Goal: Transaction & Acquisition: Purchase product/service

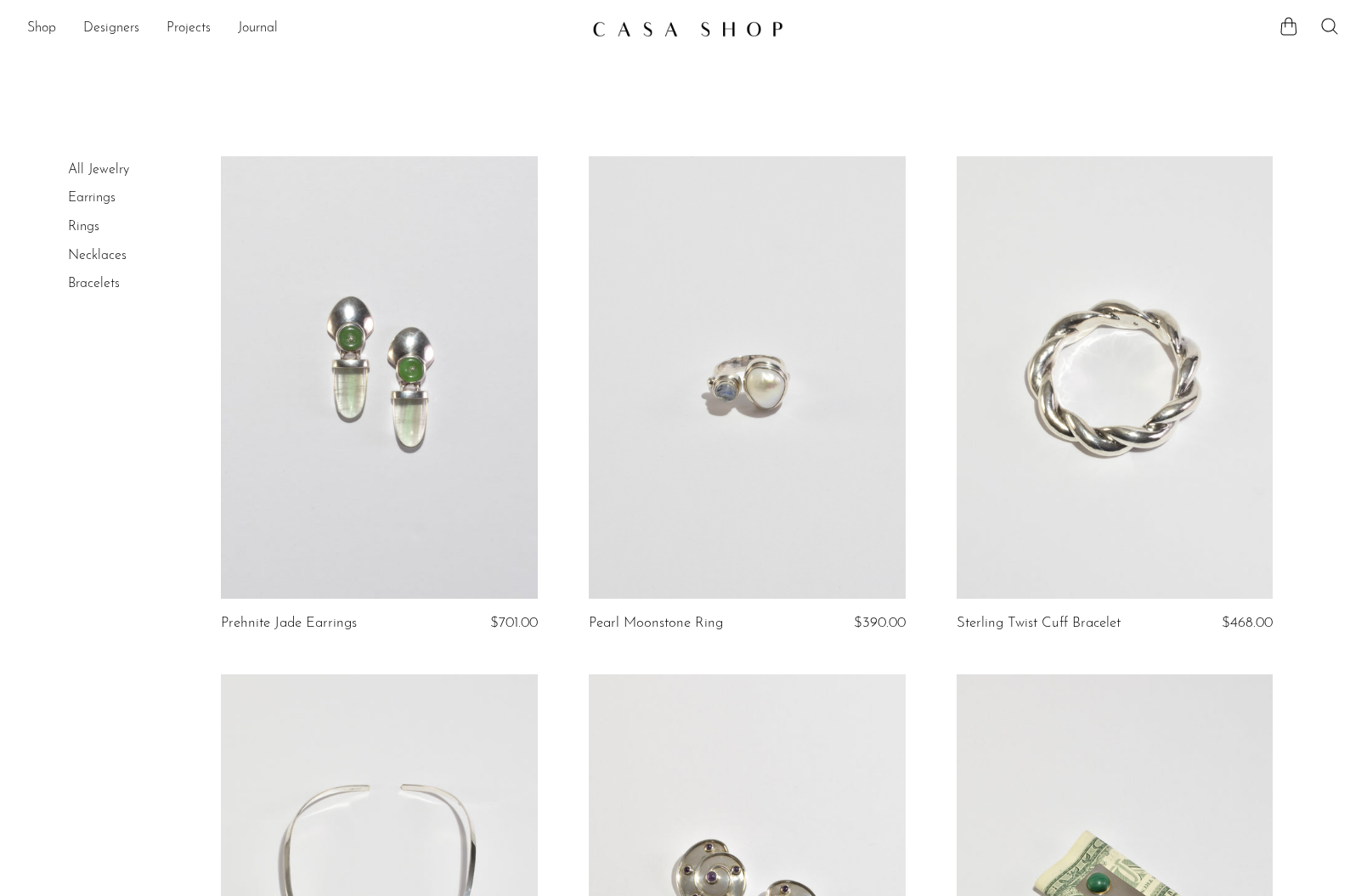
click at [94, 171] on link "All Jewelry" at bounding box center [98, 170] width 62 height 13
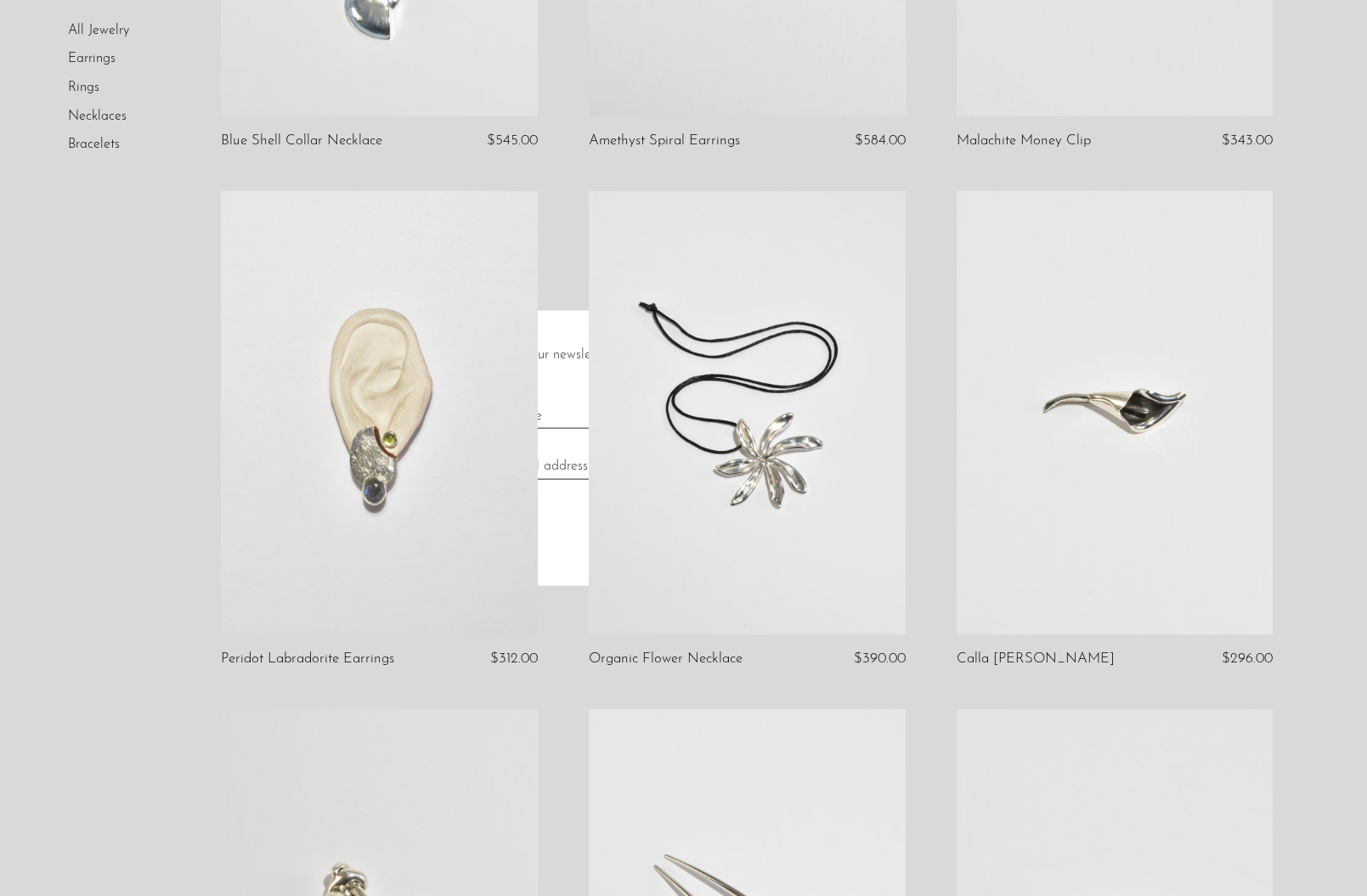
scroll to position [1009, 0]
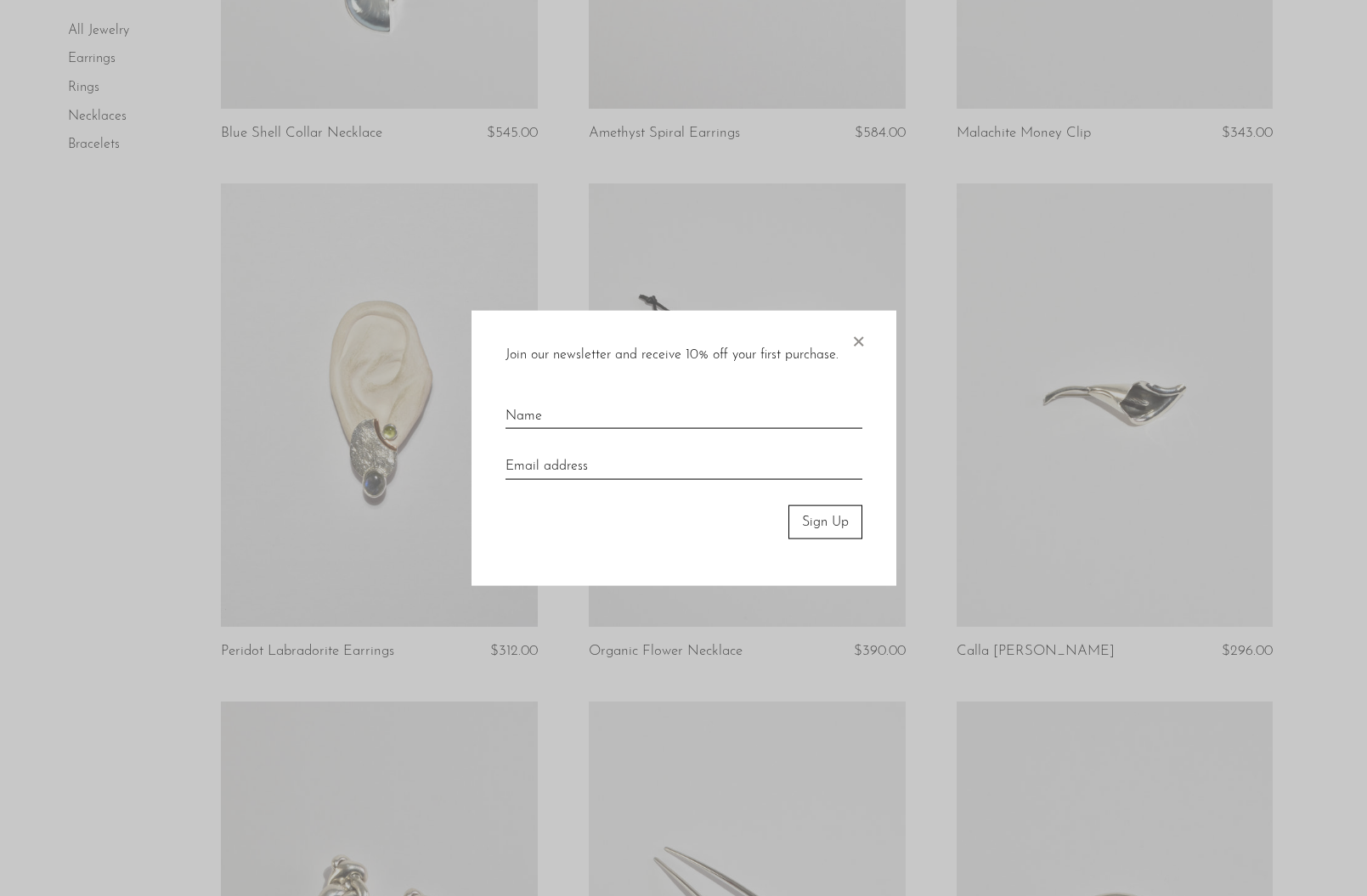
click at [850, 331] on span "×" at bounding box center [858, 336] width 17 height 54
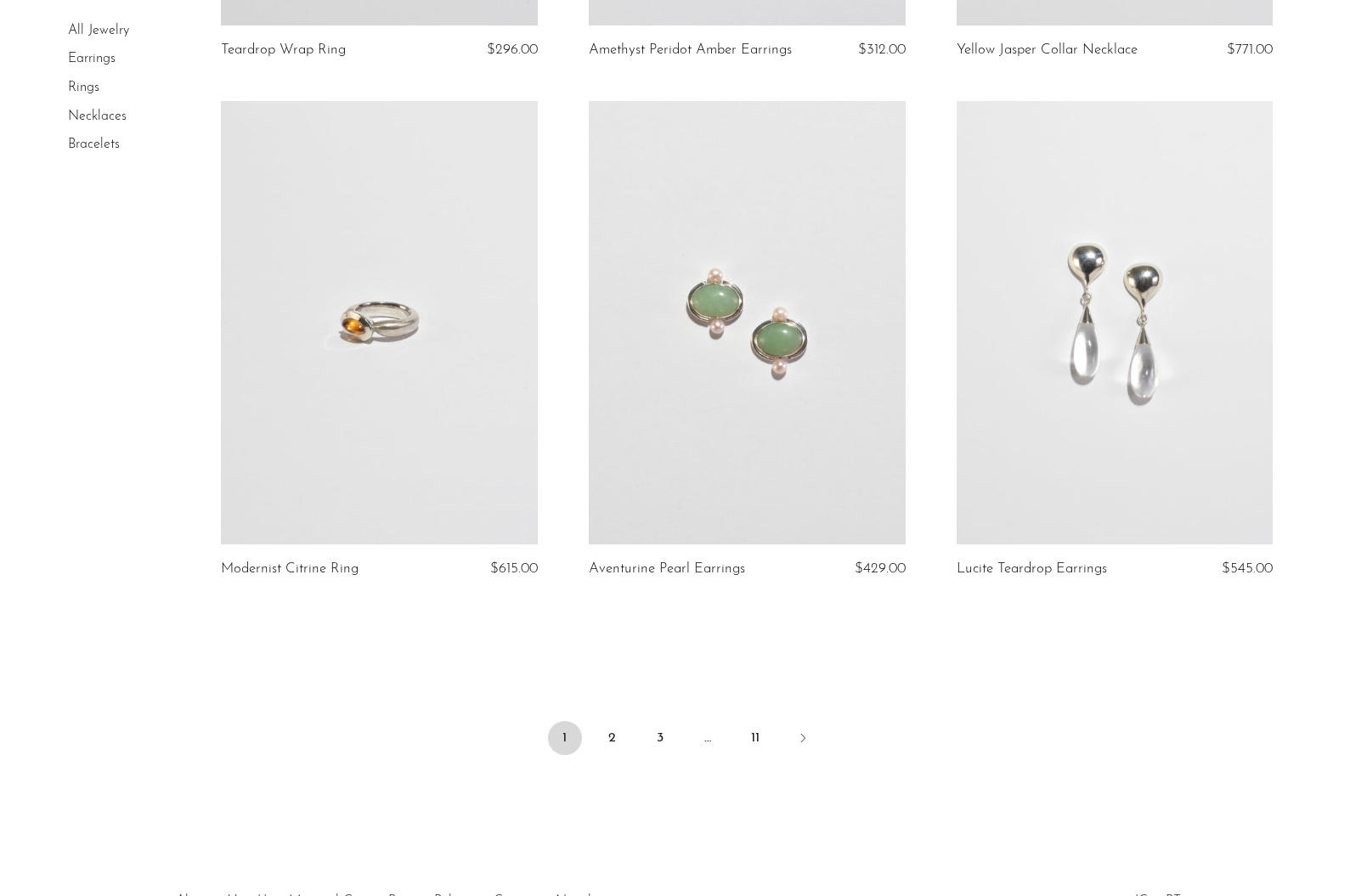
scroll to position [5775, 0]
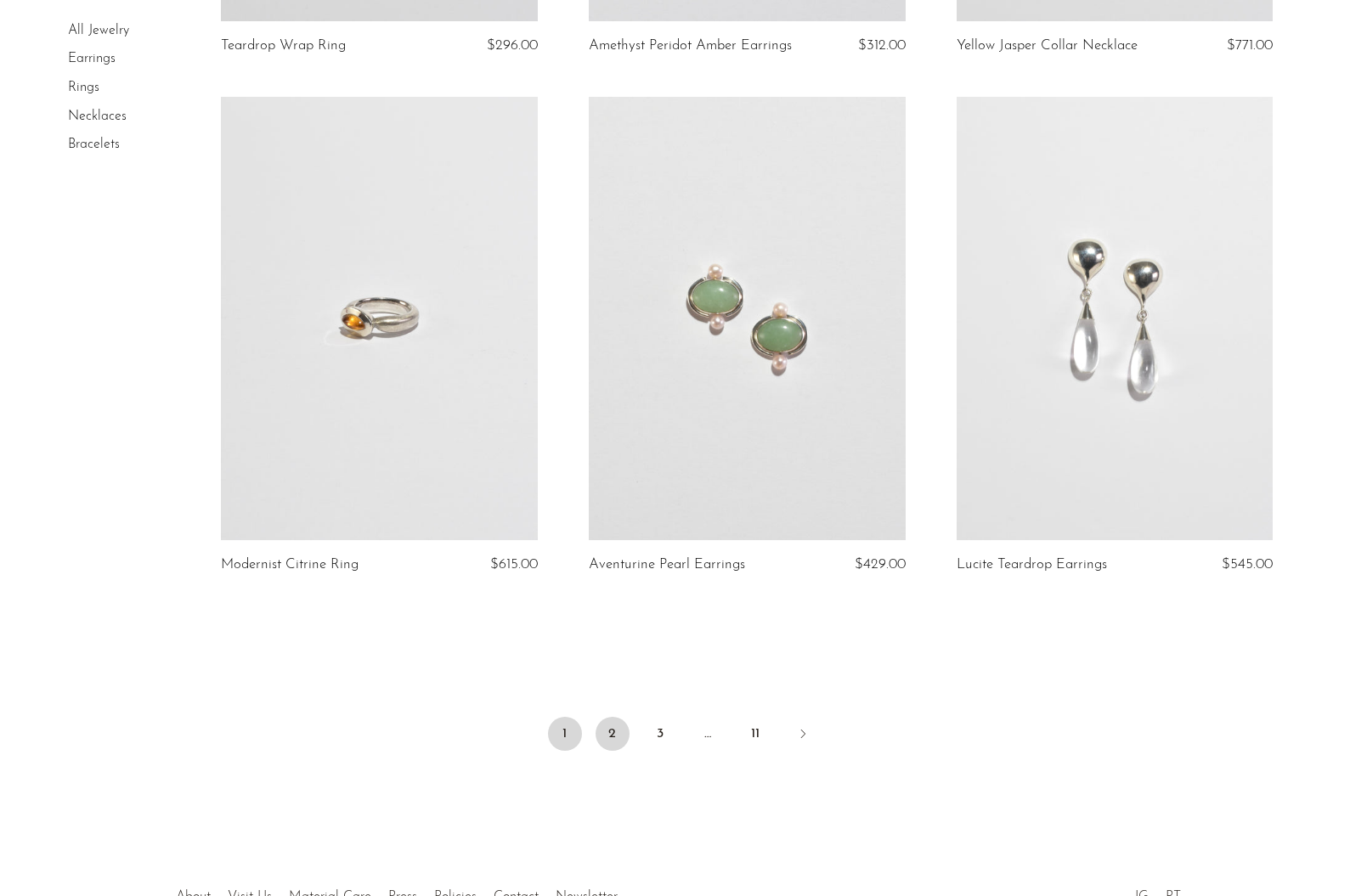
click at [610, 738] on link "2" at bounding box center [613, 734] width 34 height 34
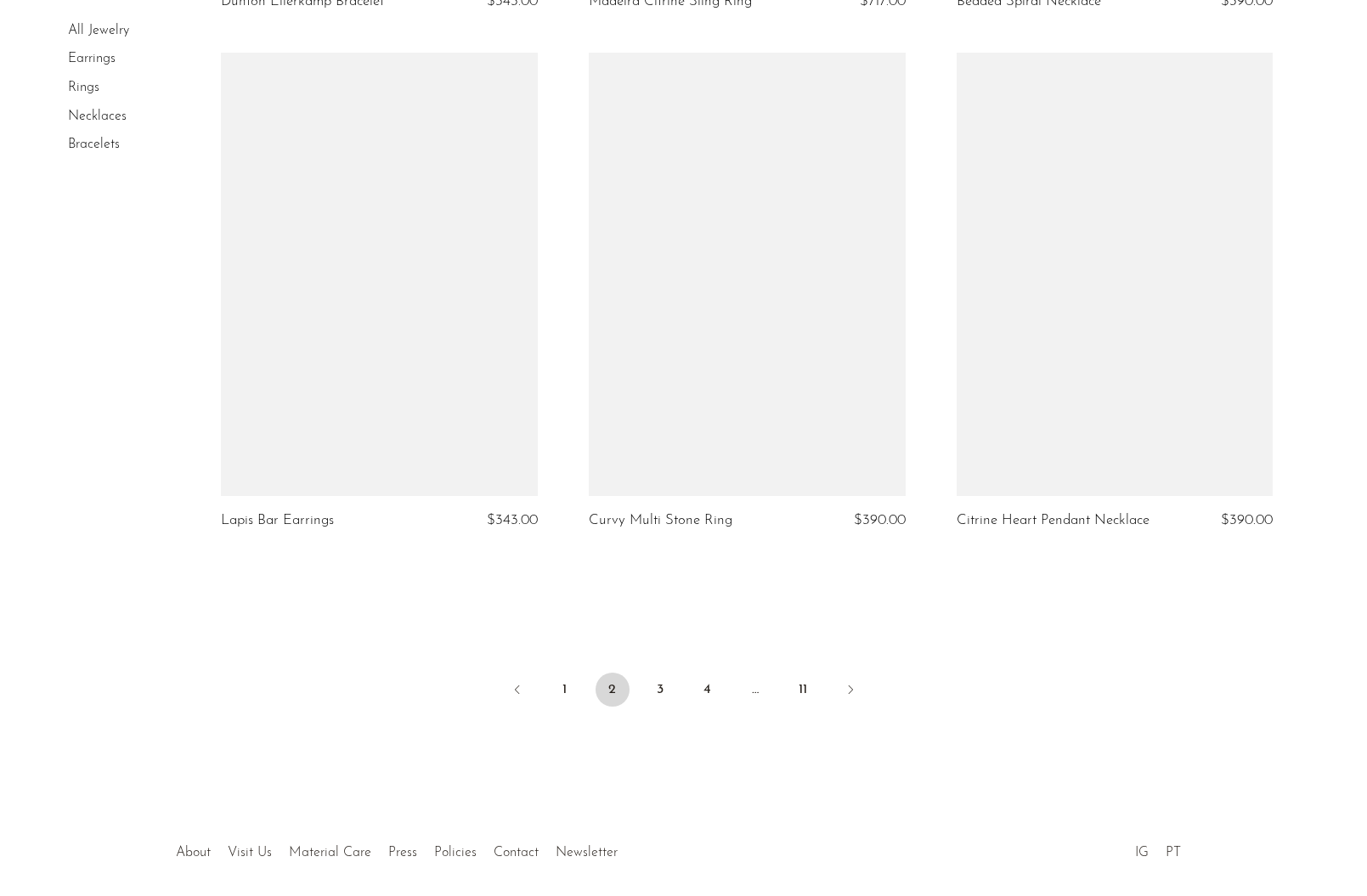
scroll to position [5945, 0]
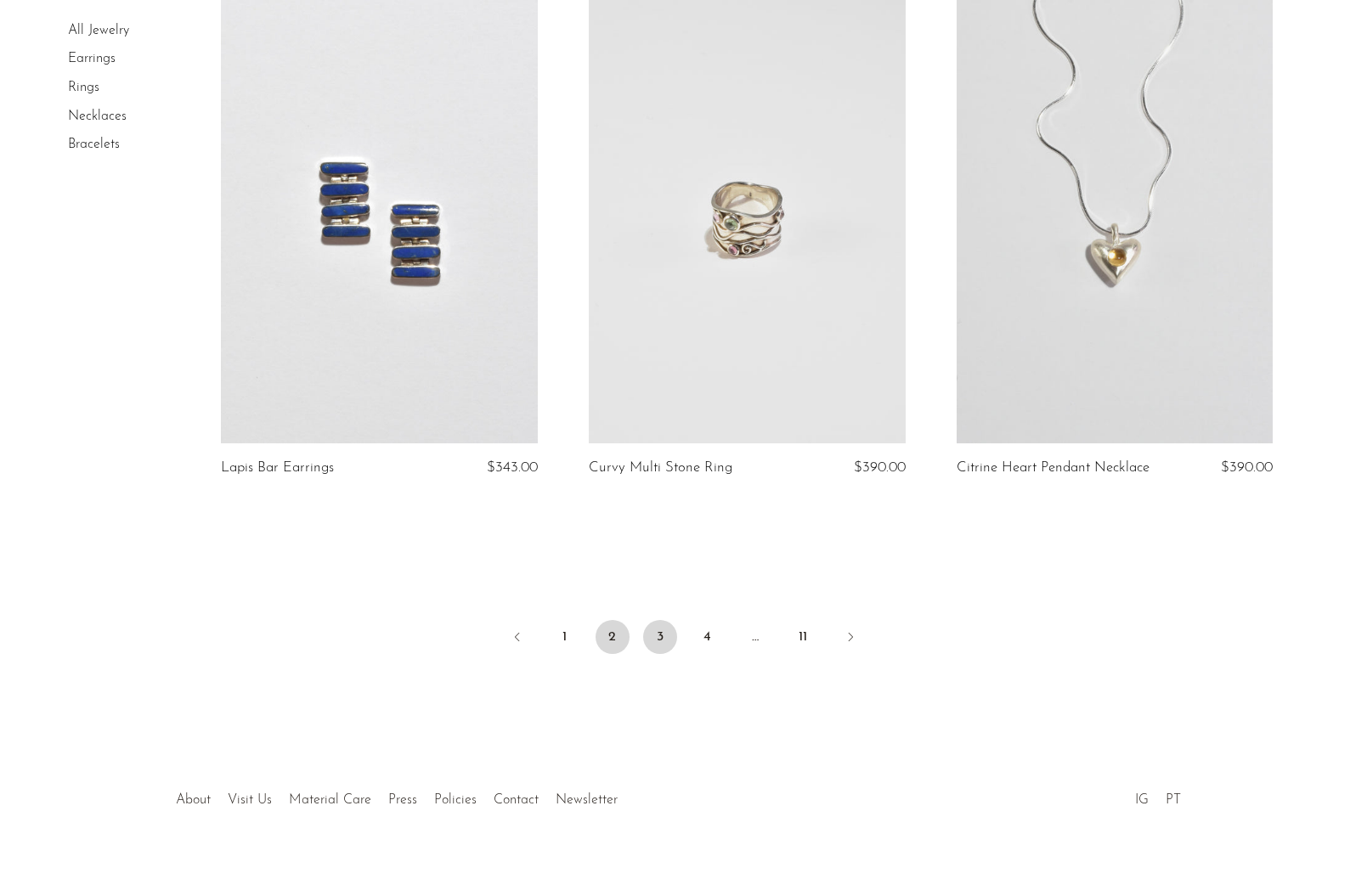
click at [663, 640] on link "3" at bounding box center [660, 637] width 34 height 34
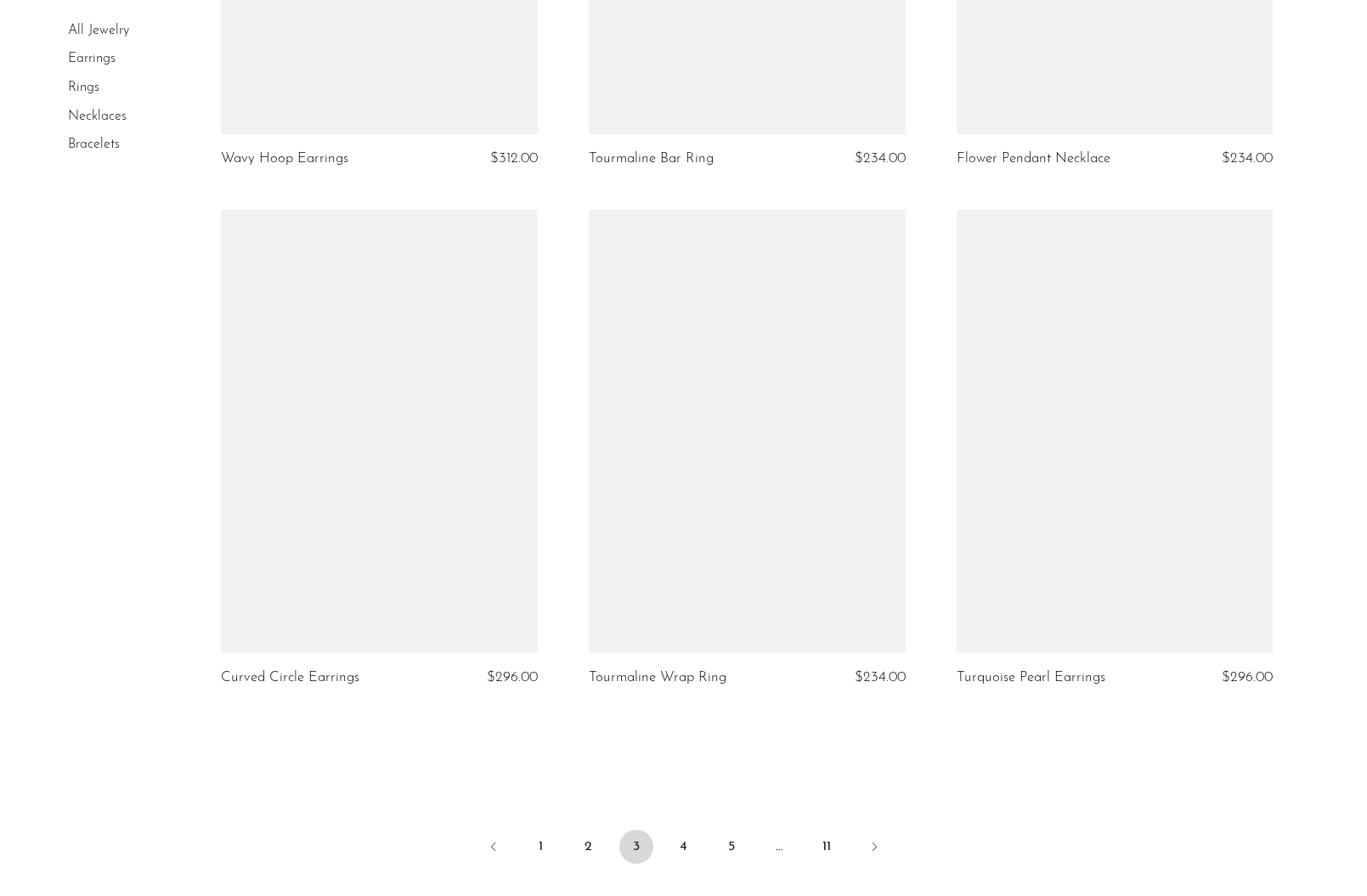
scroll to position [5665, 0]
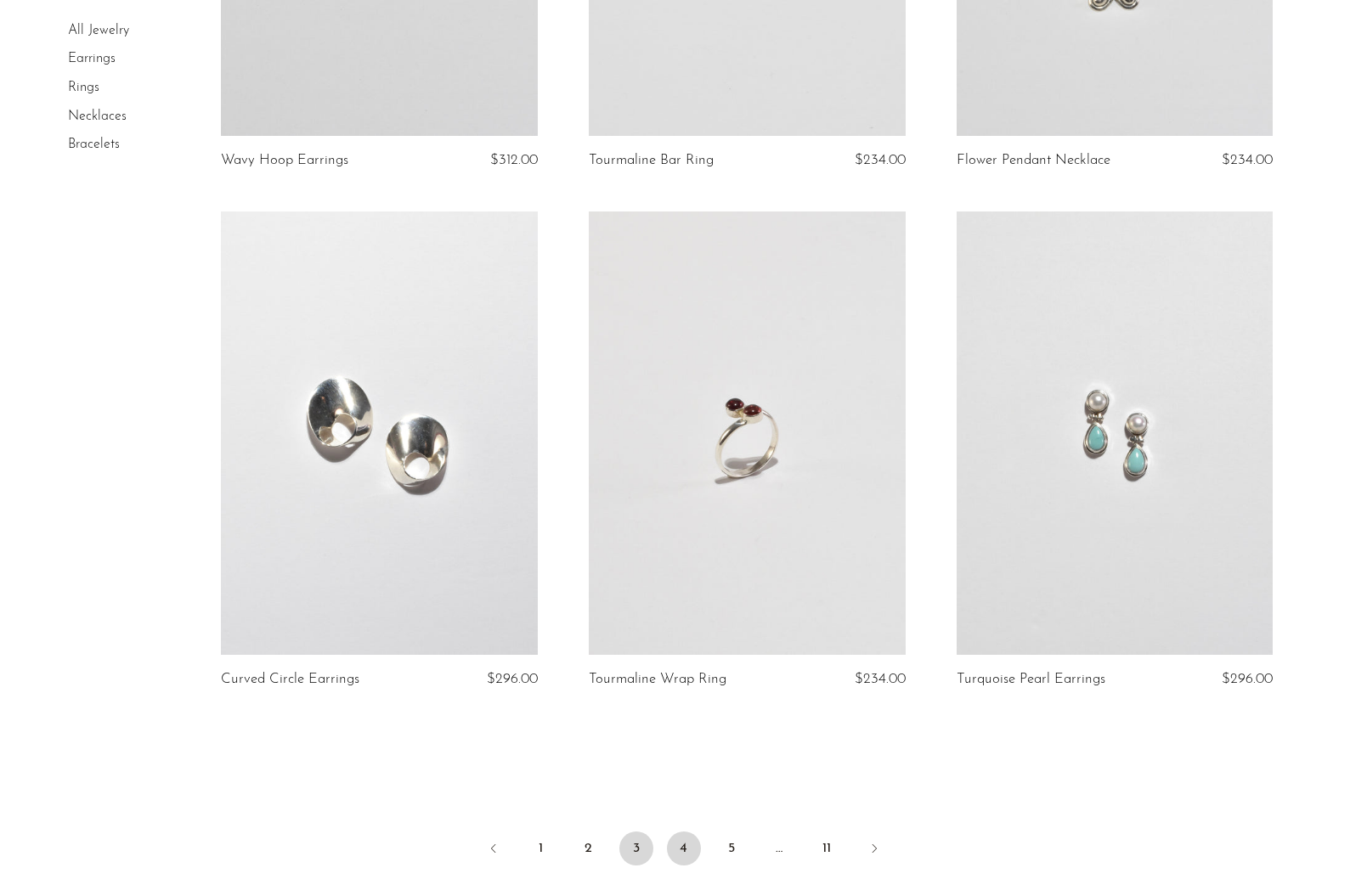
click at [686, 858] on link "4" at bounding box center [684, 849] width 34 height 34
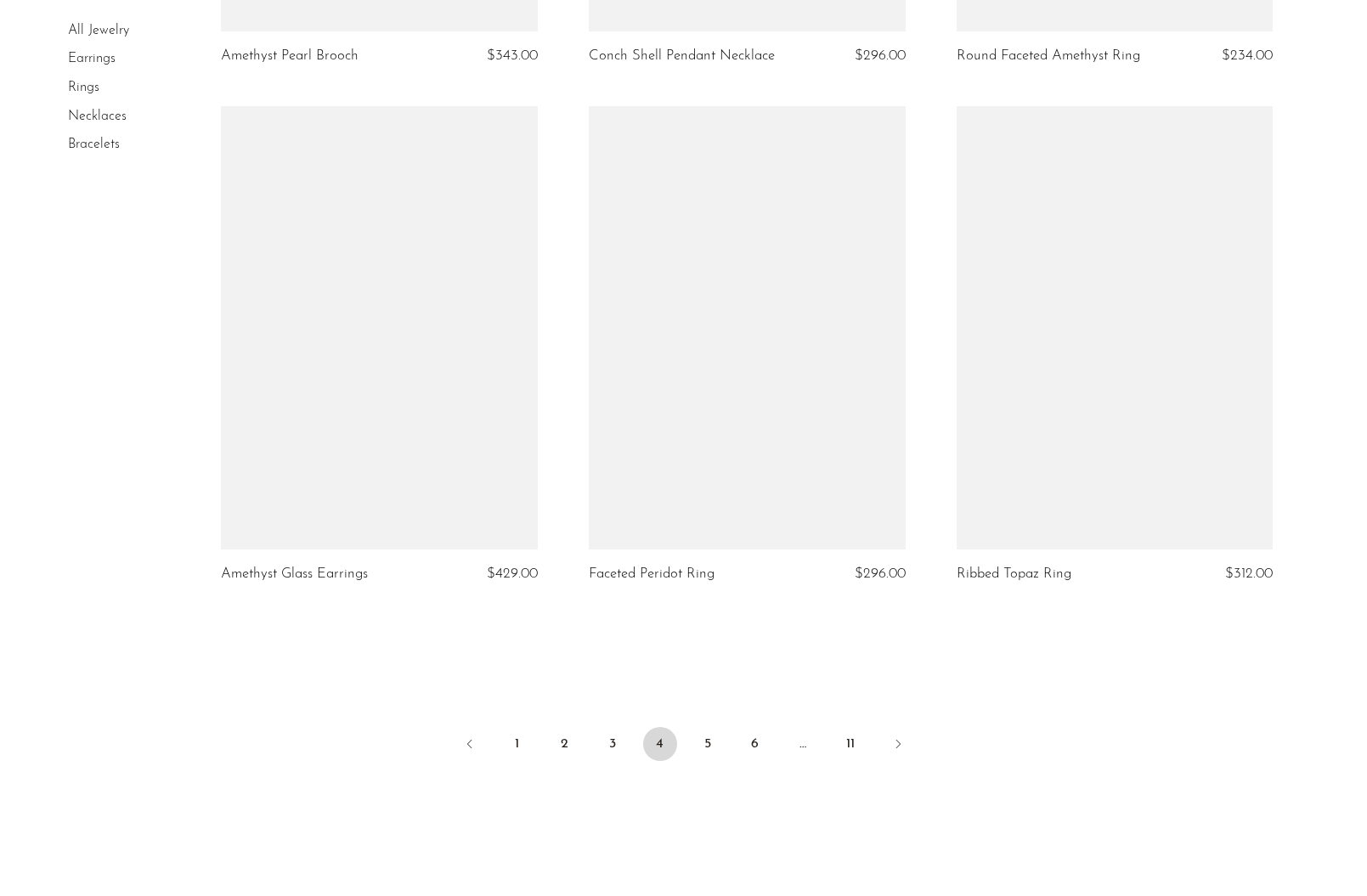
scroll to position [5858, 0]
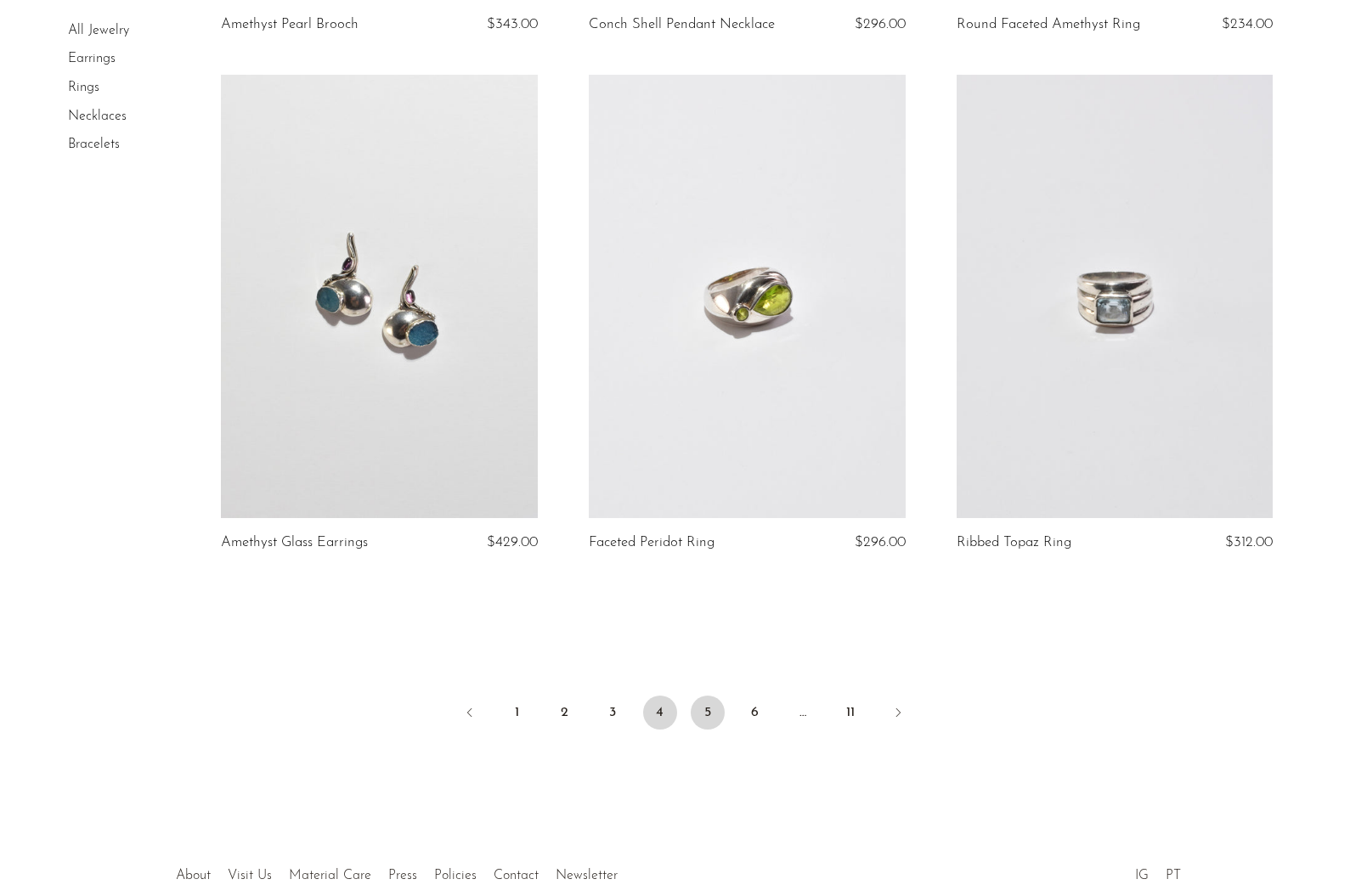
click at [709, 718] on link "5" at bounding box center [708, 712] width 34 height 34
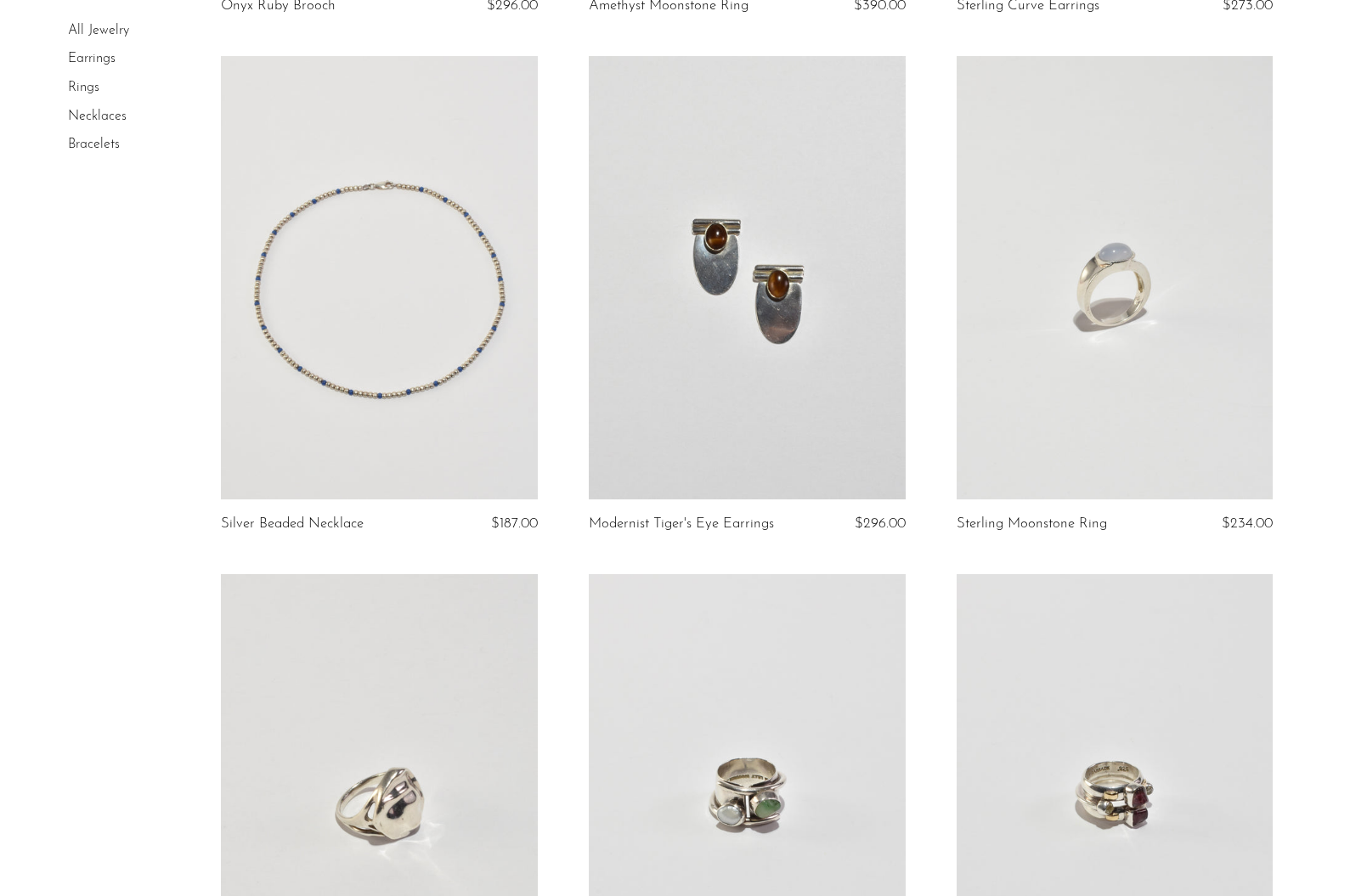
scroll to position [3767, 0]
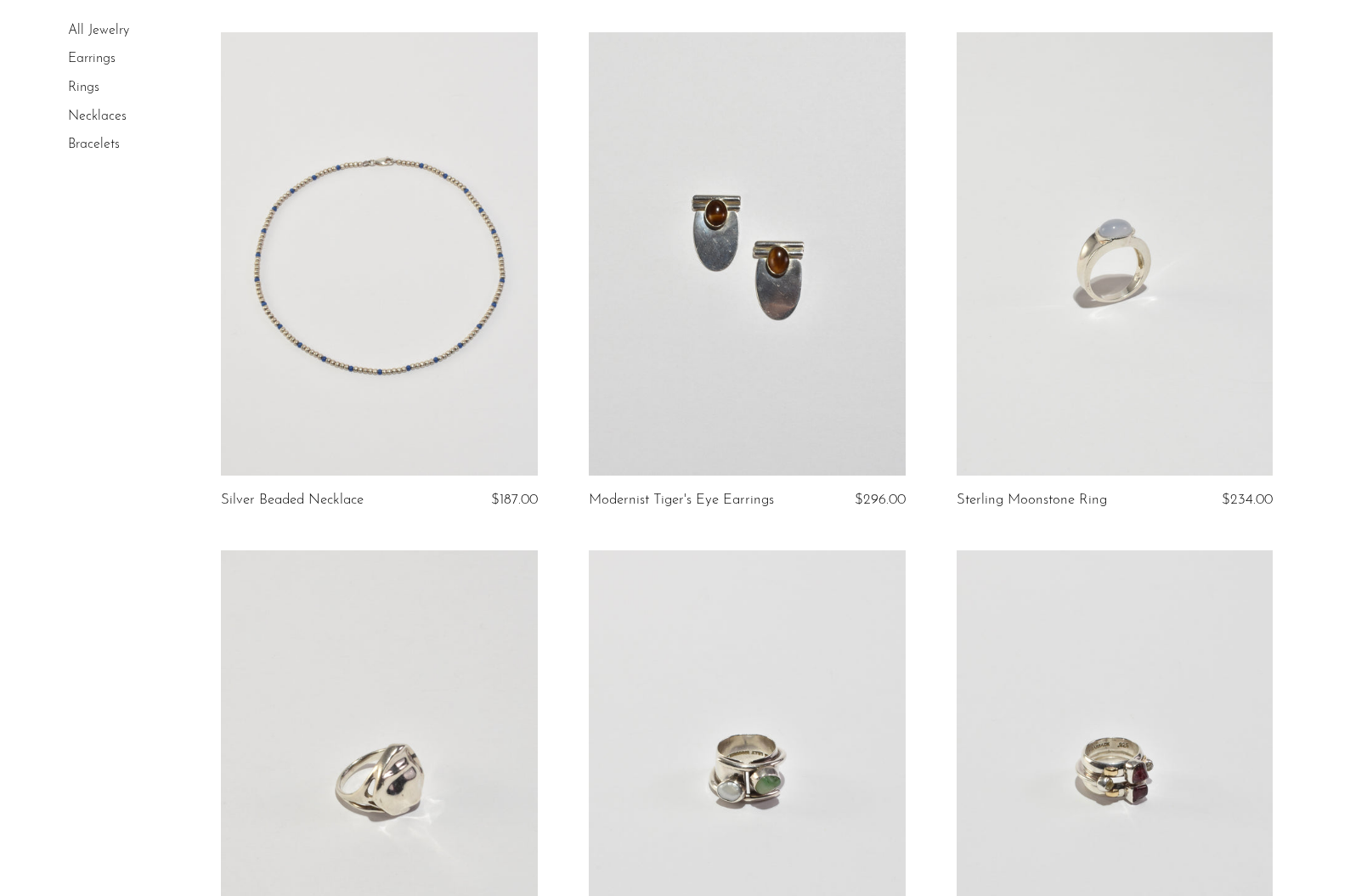
click at [424, 370] on link at bounding box center [379, 253] width 317 height 444
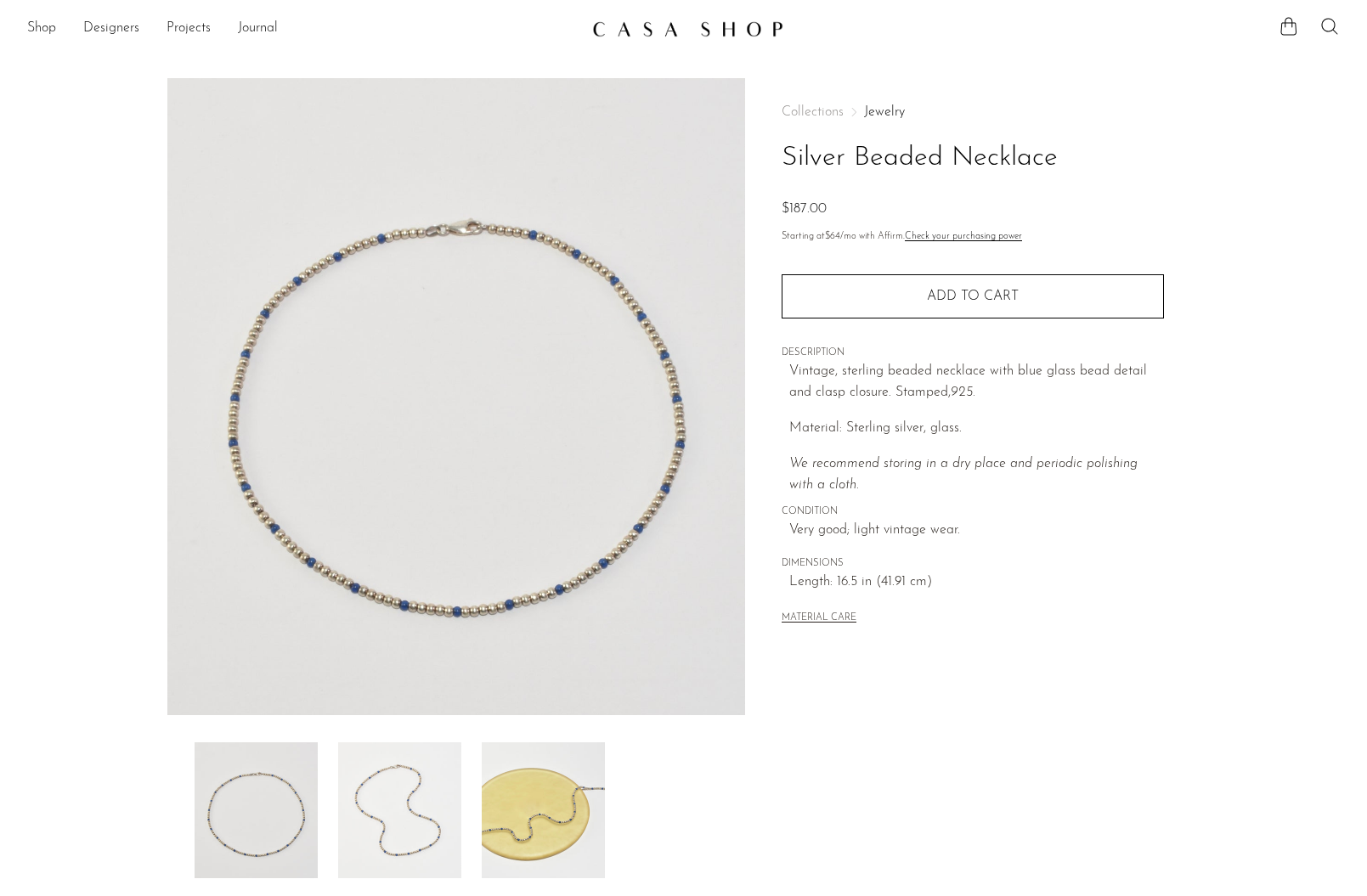
click at [519, 330] on img at bounding box center [456, 397] width 579 height 637
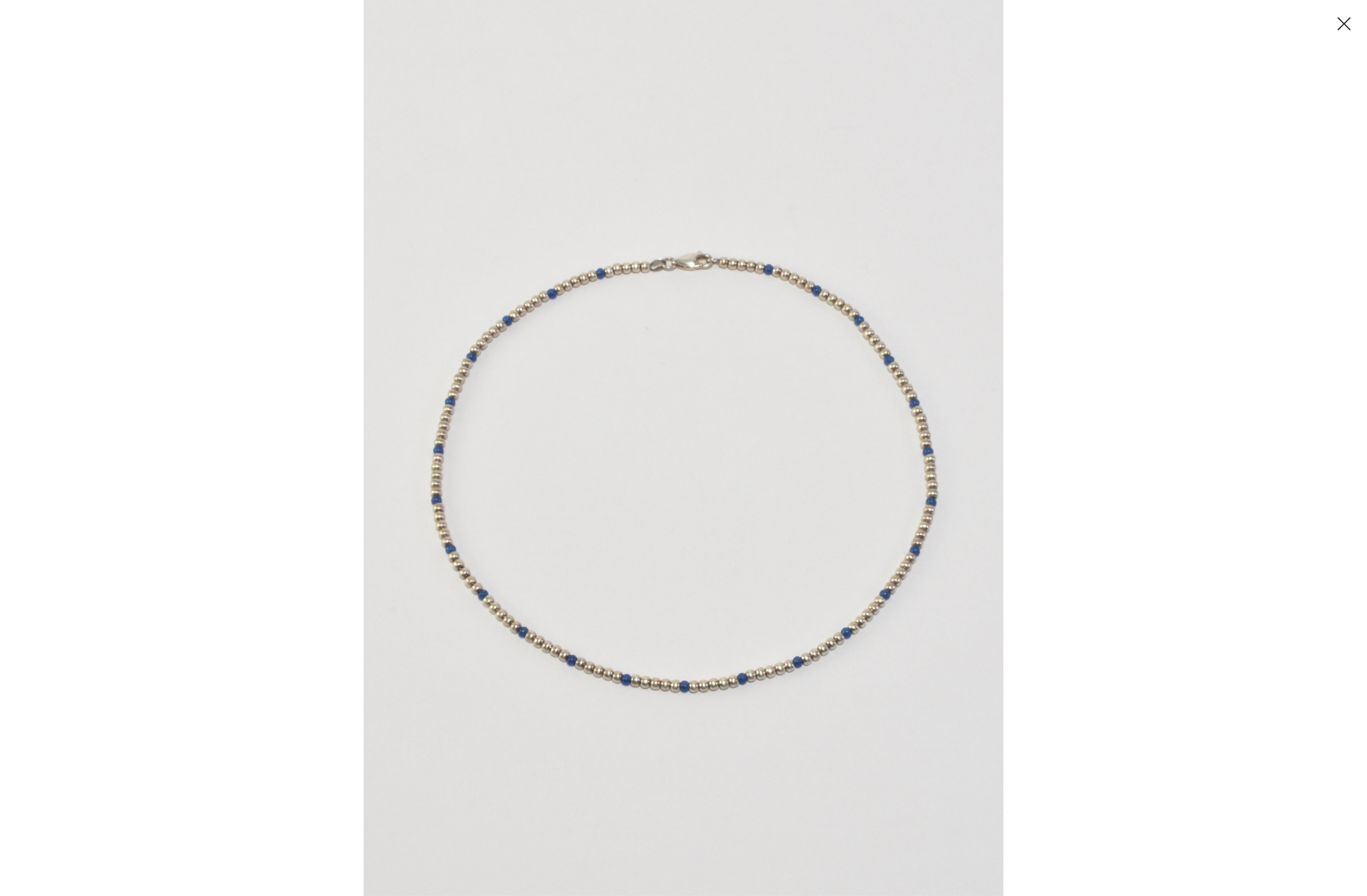
click at [181, 392] on div at bounding box center [683, 448] width 1367 height 896
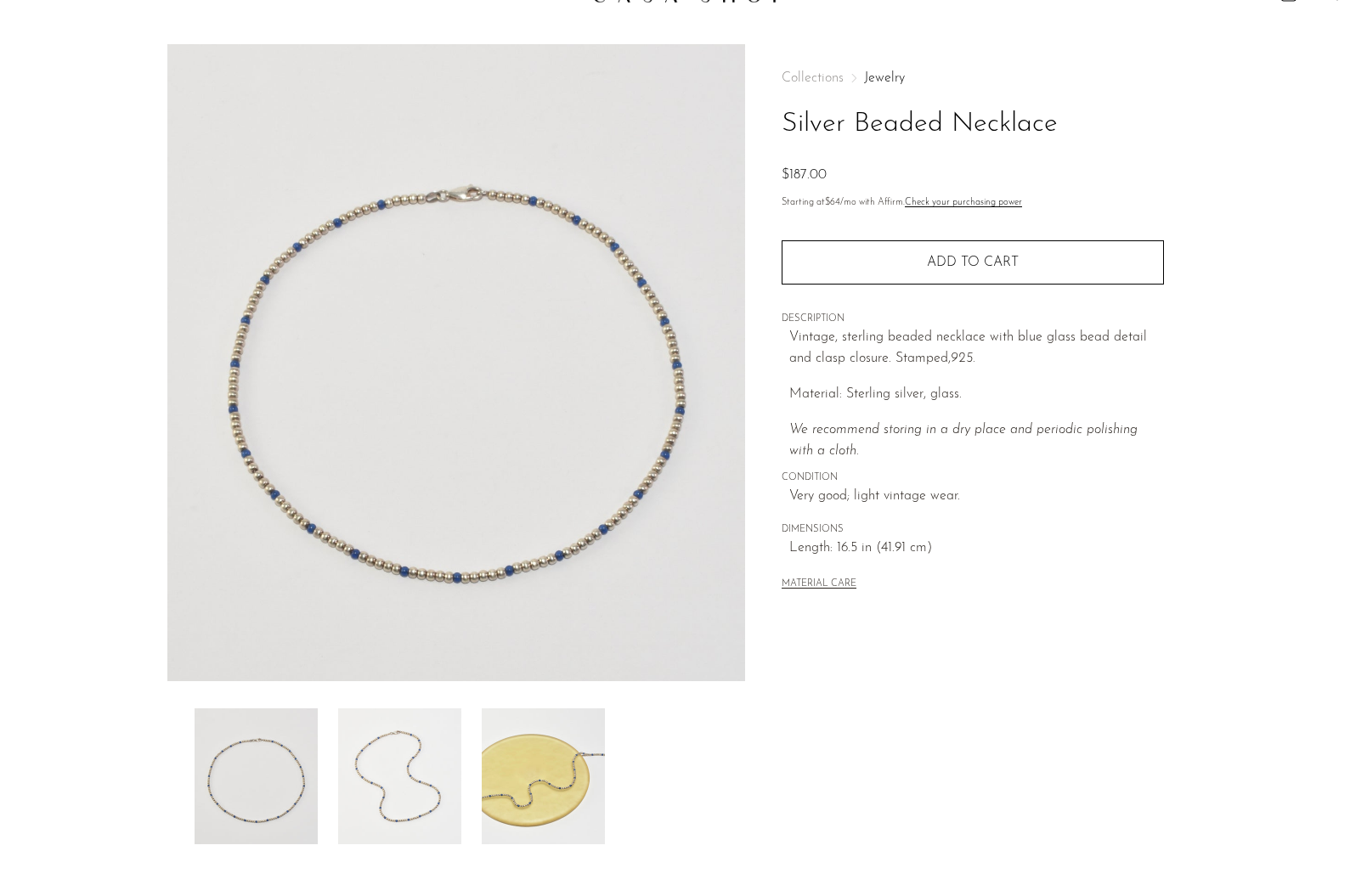
scroll to position [37, 0]
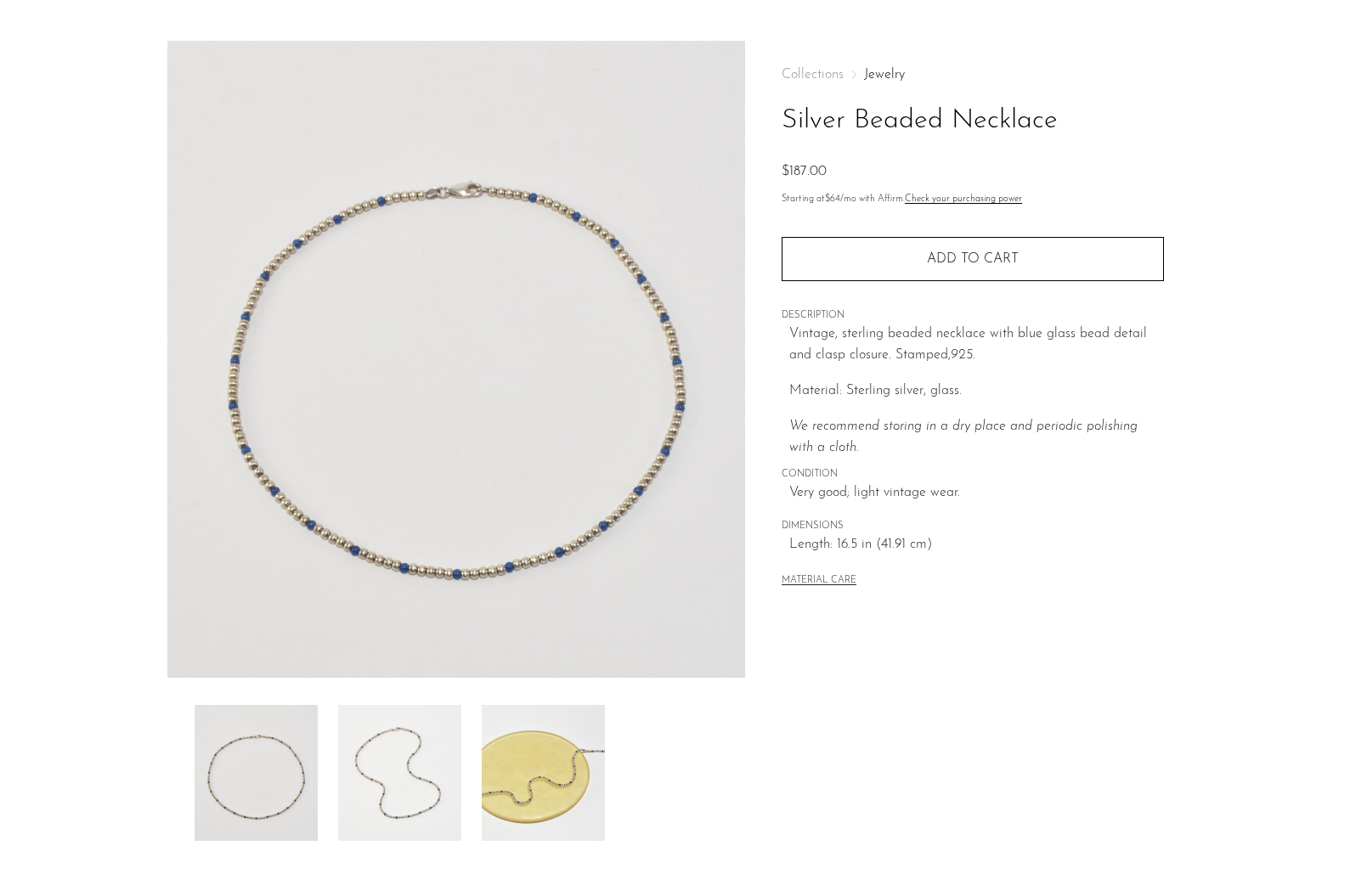
click at [446, 442] on img at bounding box center [456, 360] width 579 height 637
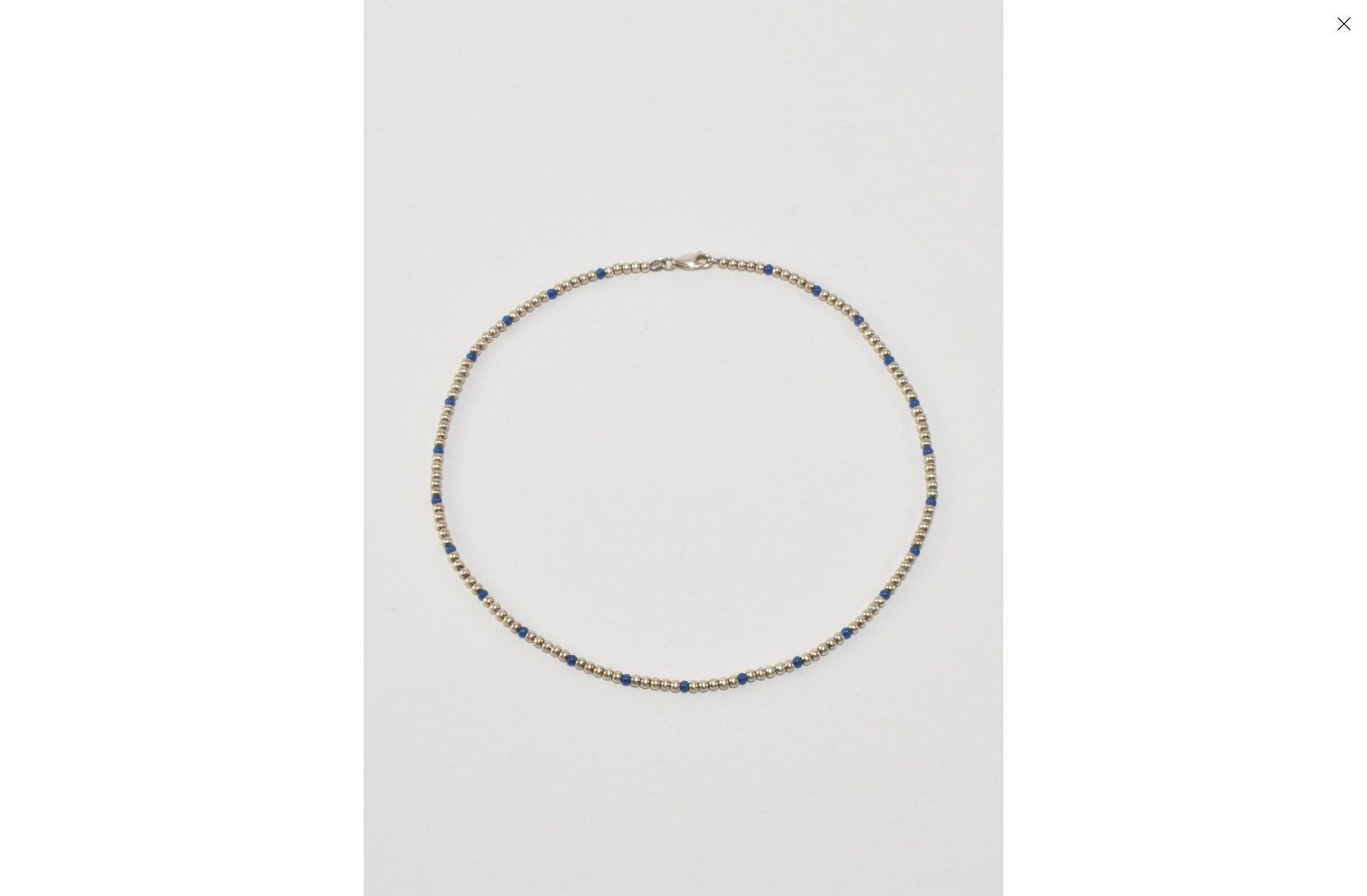
click at [448, 459] on img at bounding box center [683, 448] width 640 height 896
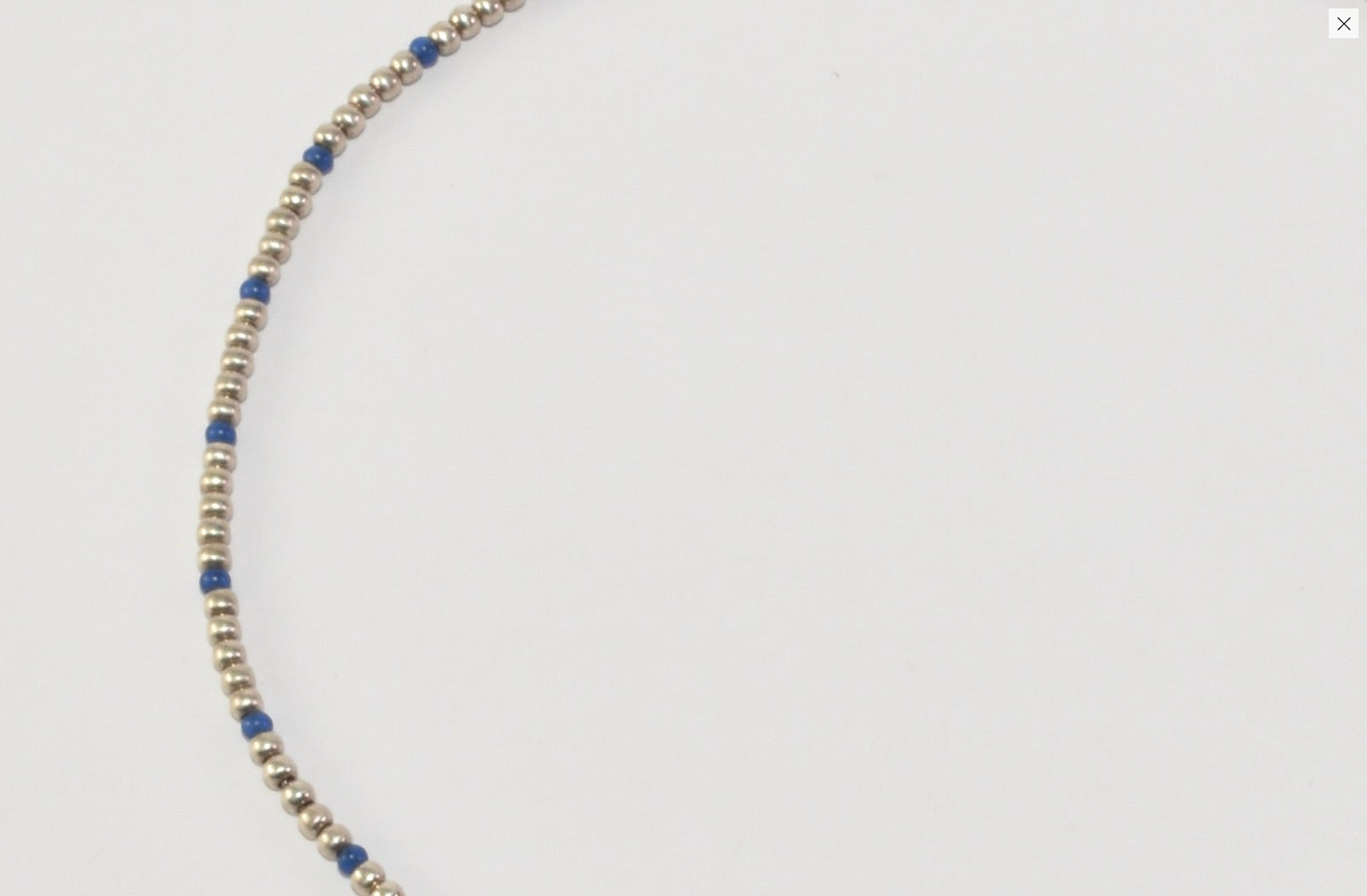
click at [448, 459] on img at bounding box center [944, 427] width 1888 height 2642
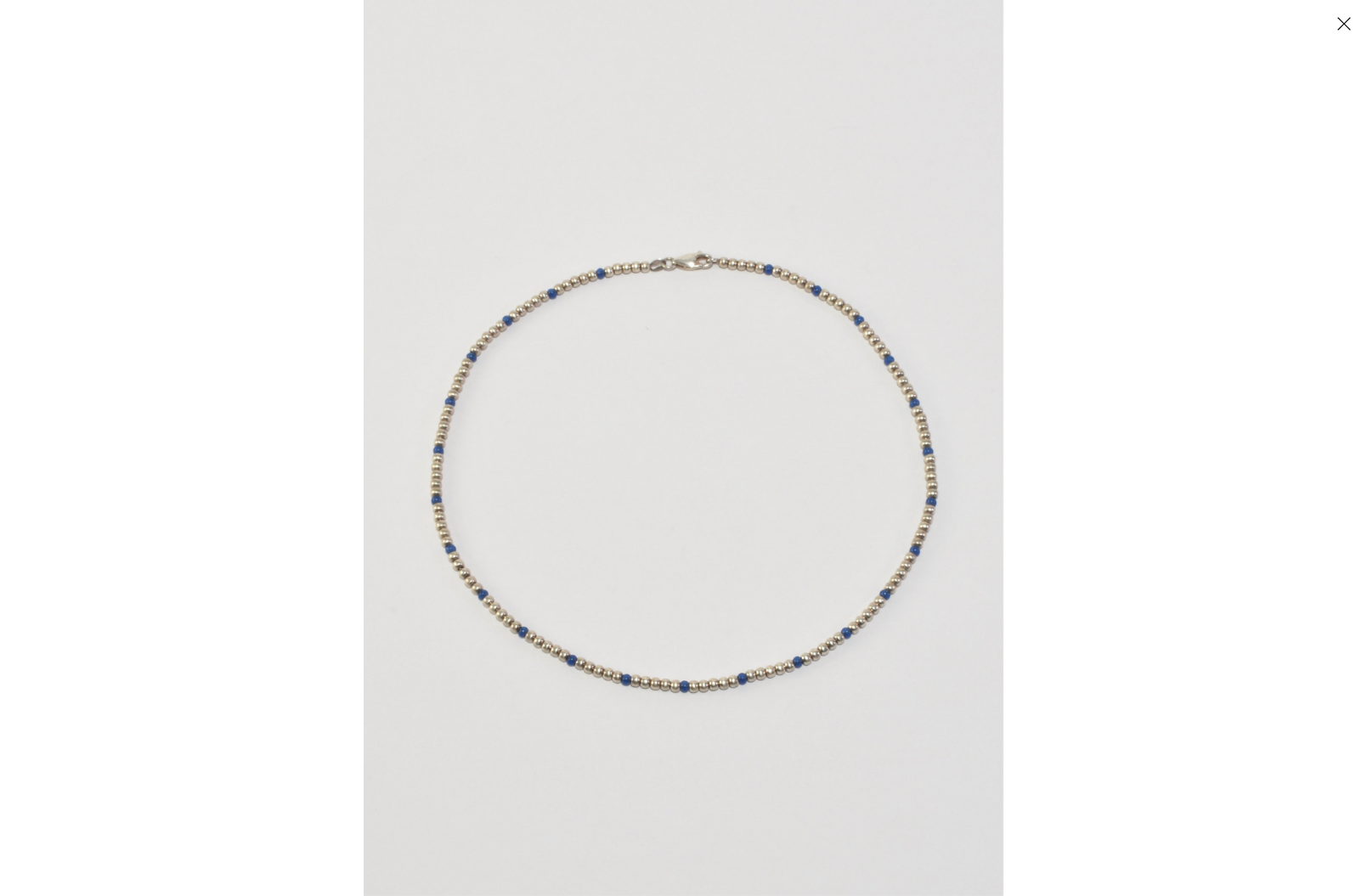
click at [1342, 28] on button "Close" at bounding box center [1343, 23] width 29 height 29
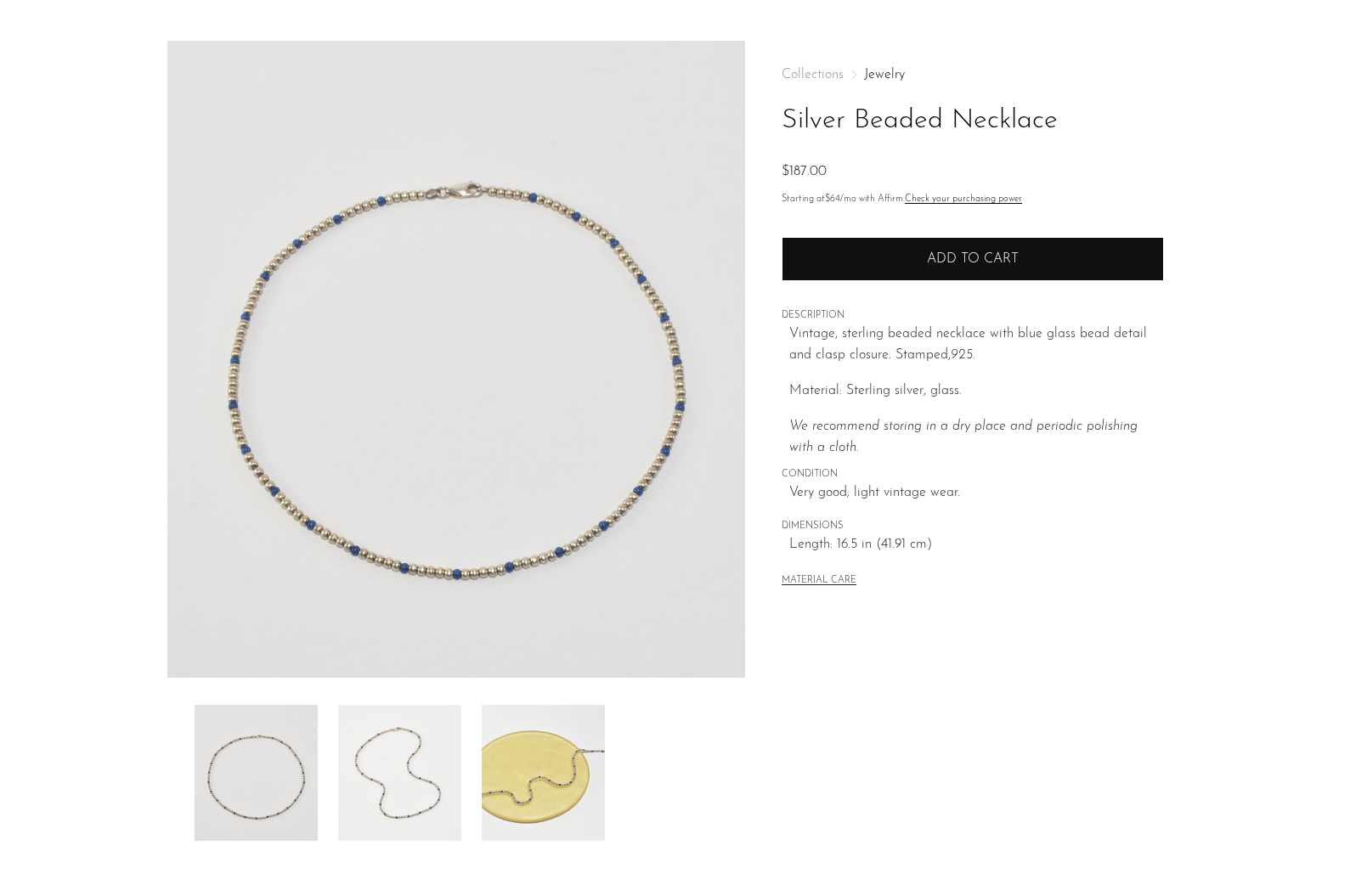
click at [1093, 246] on button "Add to cart" at bounding box center [973, 259] width 382 height 44
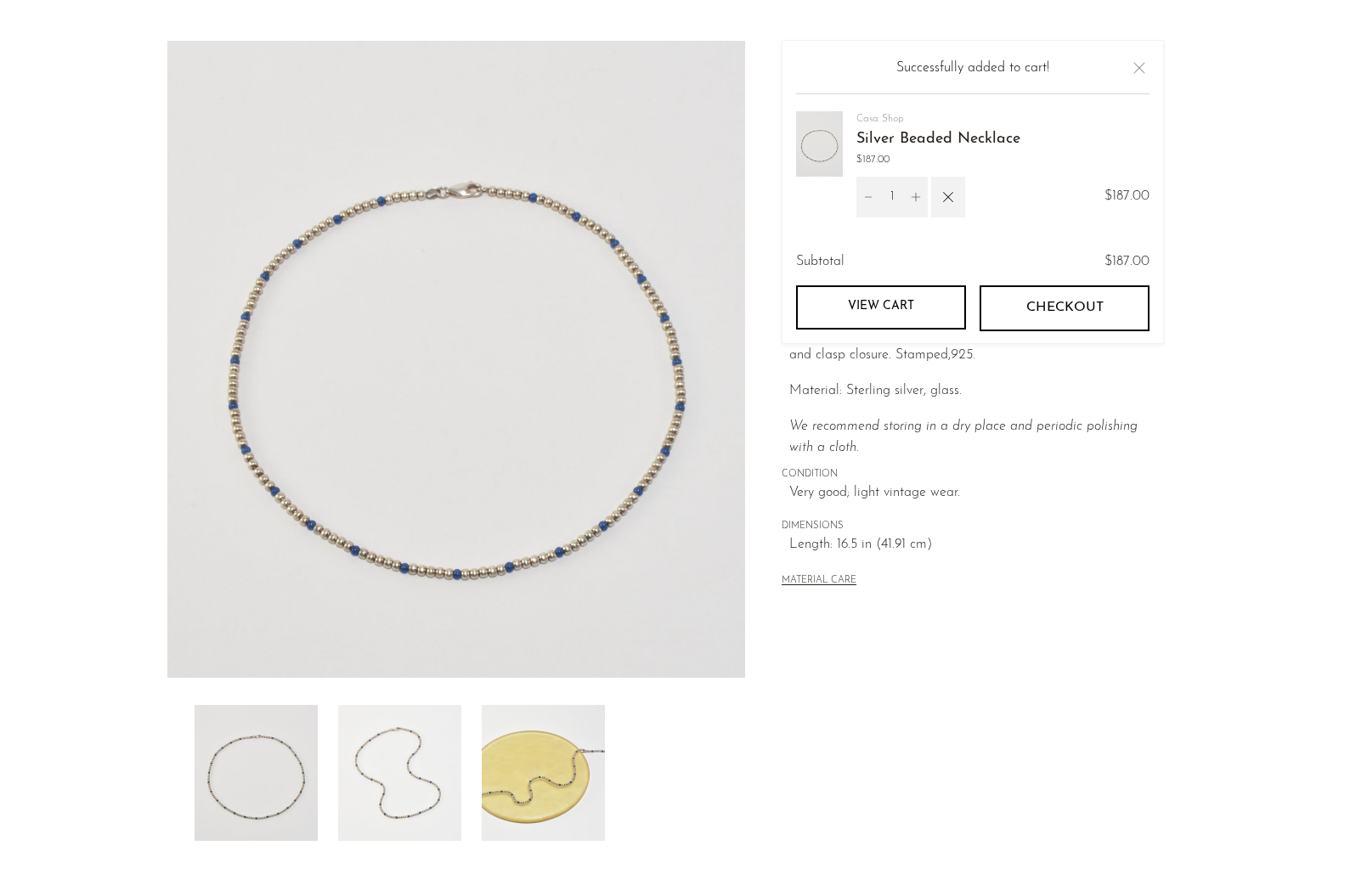
click at [1061, 315] on span "Checkout" at bounding box center [1065, 309] width 78 height 16
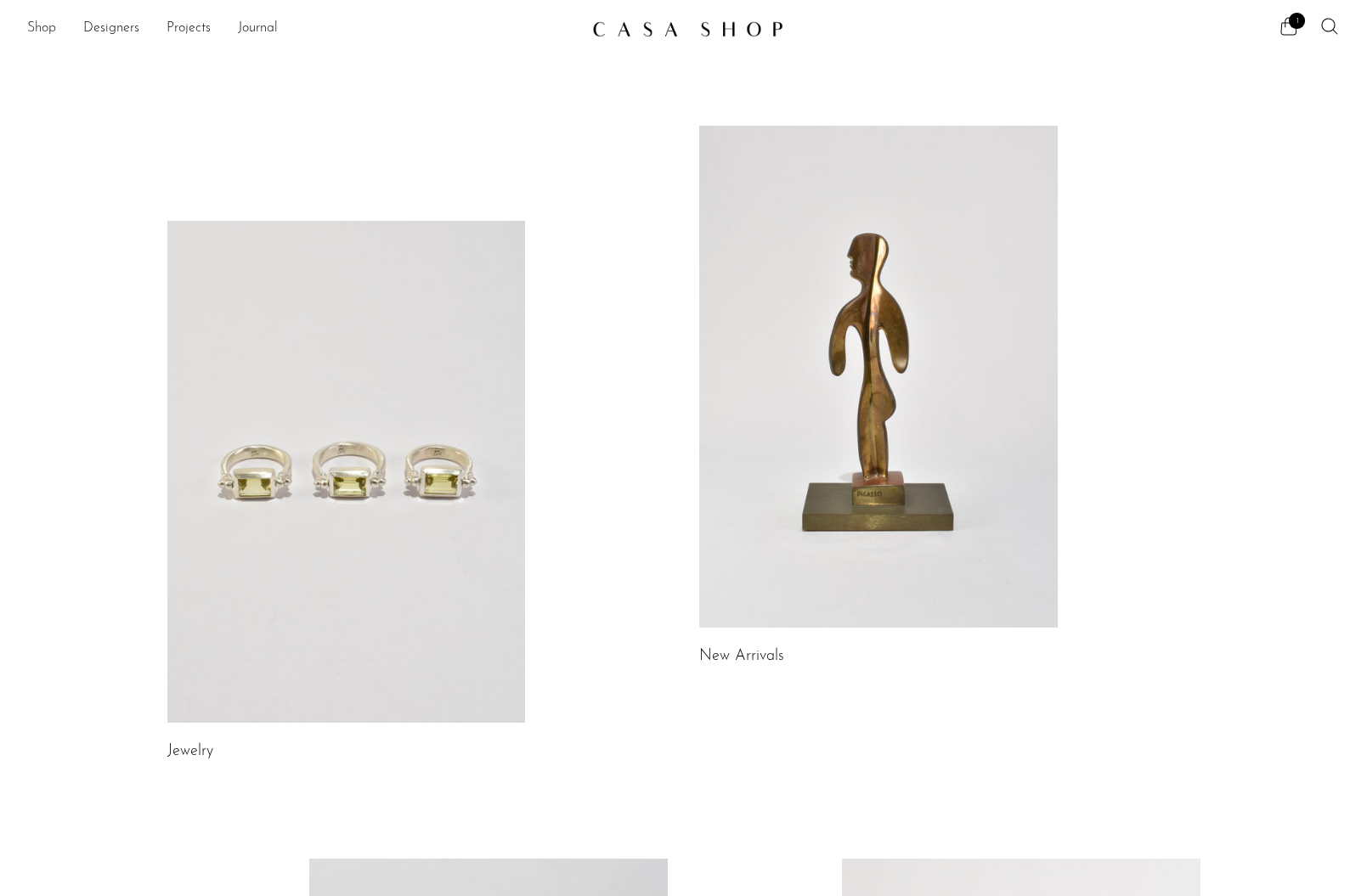
click at [50, 37] on link "Shop" at bounding box center [41, 29] width 29 height 22
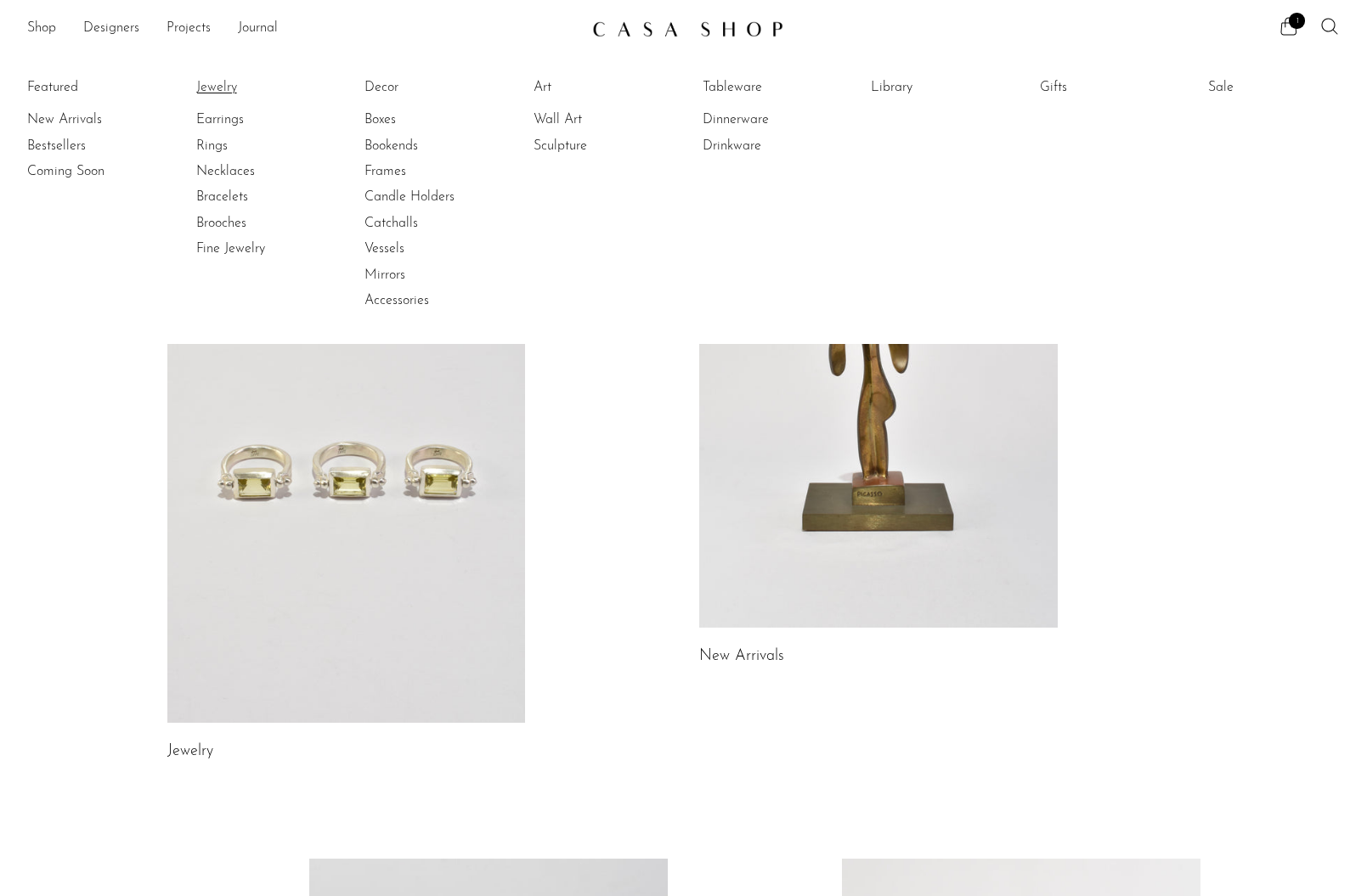
click at [229, 89] on link "Jewelry" at bounding box center [260, 87] width 128 height 19
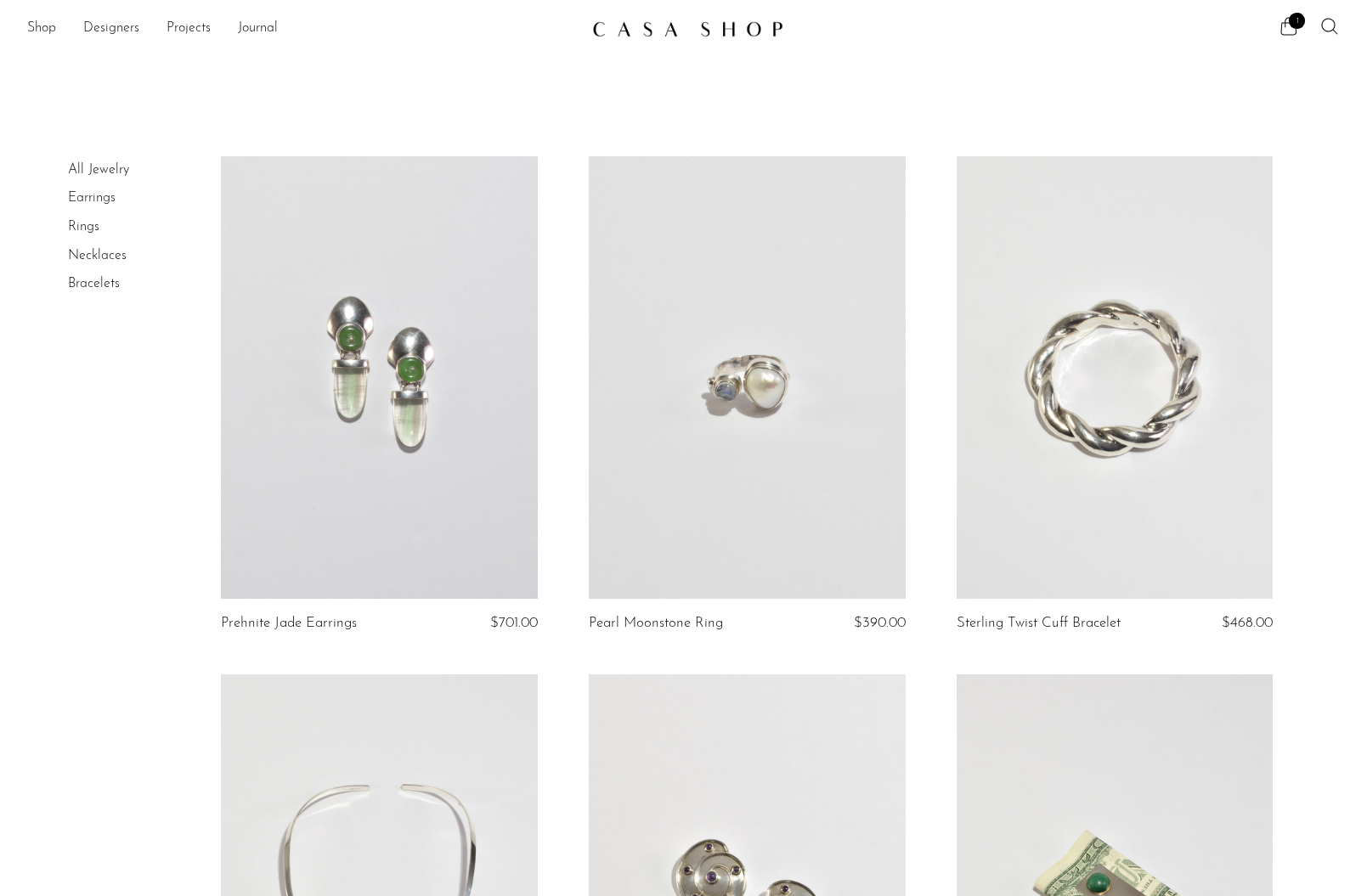
click at [118, 170] on link "All Jewelry" at bounding box center [98, 170] width 62 height 13
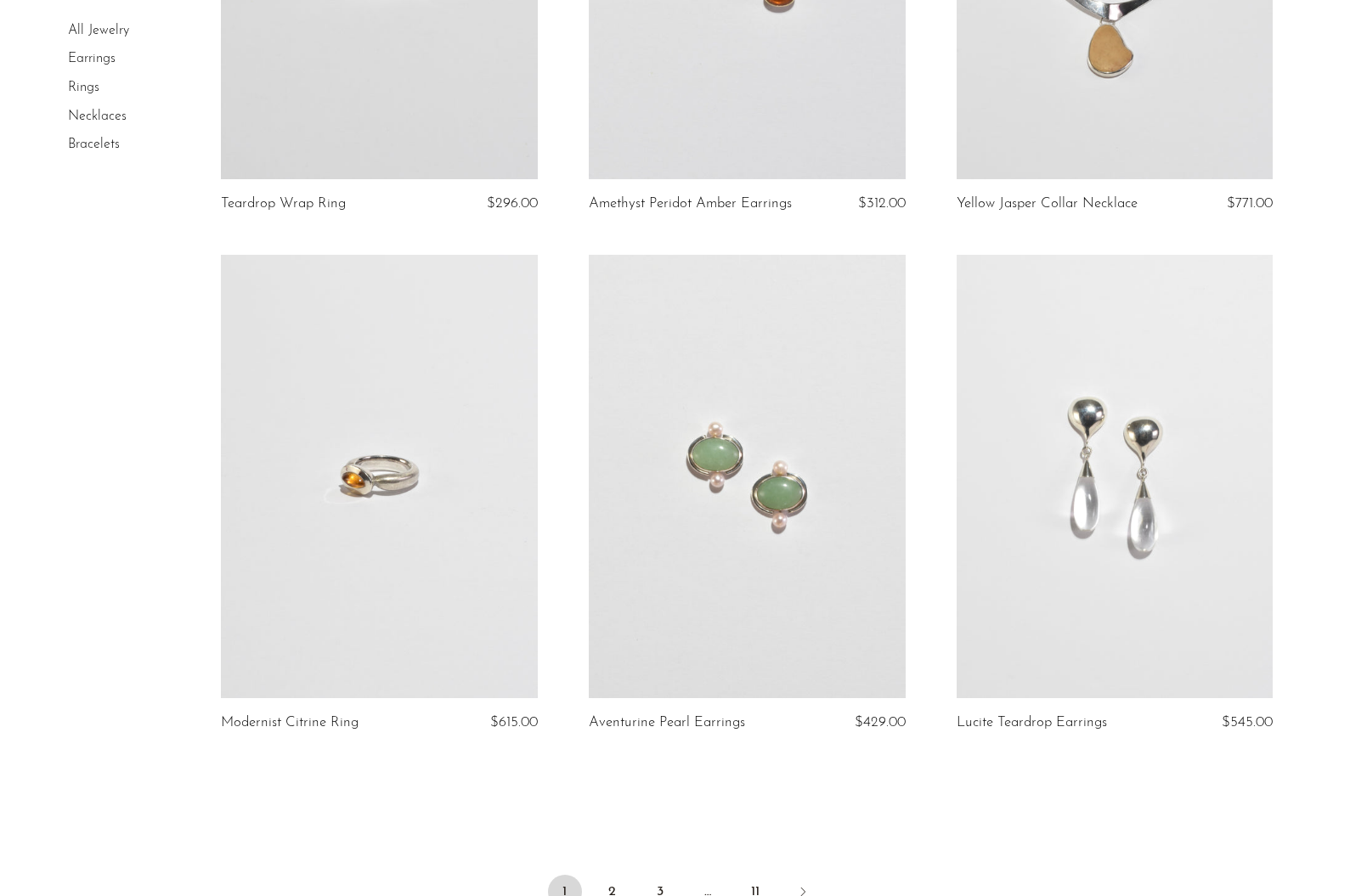
scroll to position [5890, 0]
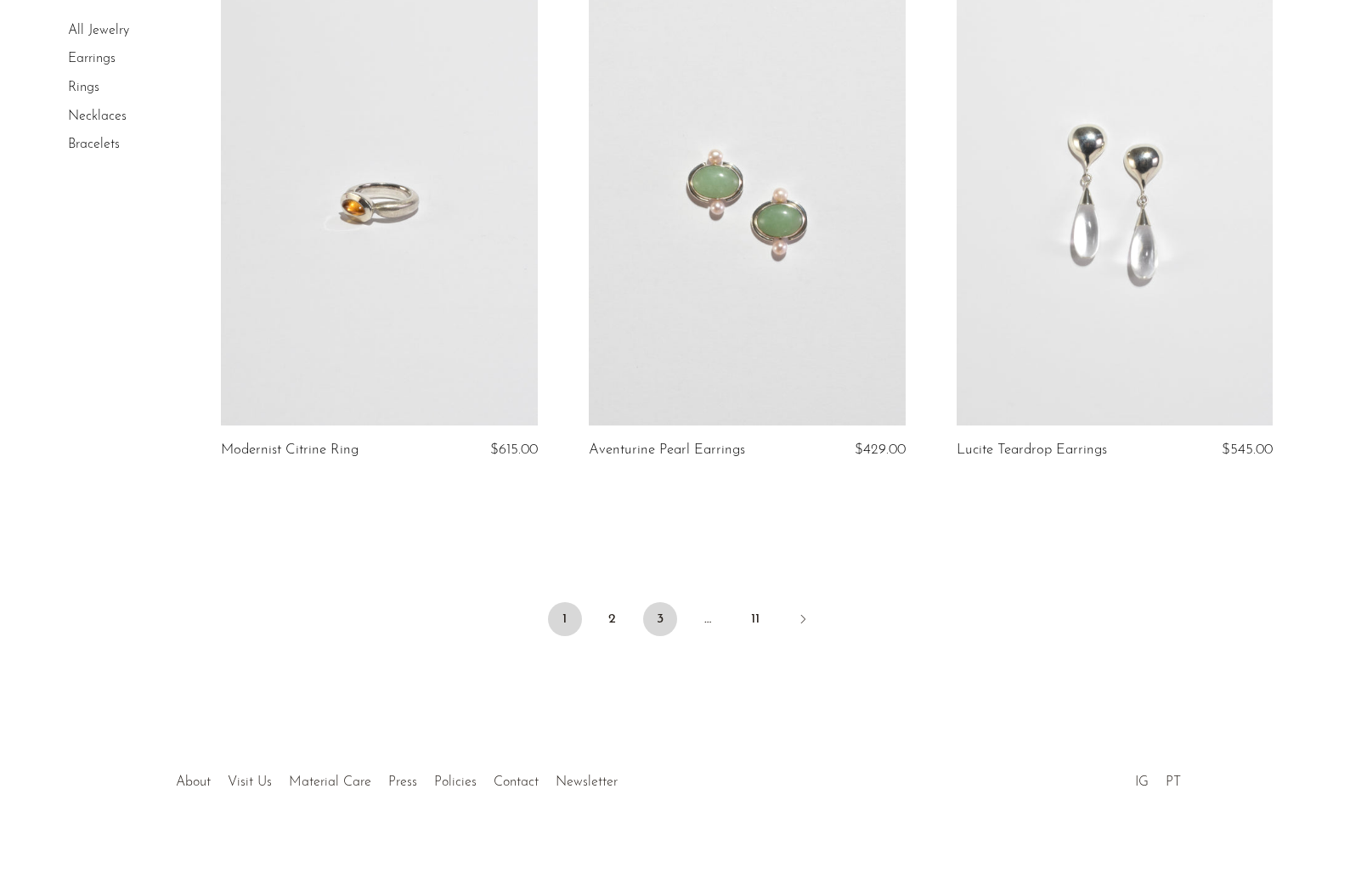
click at [662, 625] on link "3" at bounding box center [660, 619] width 34 height 34
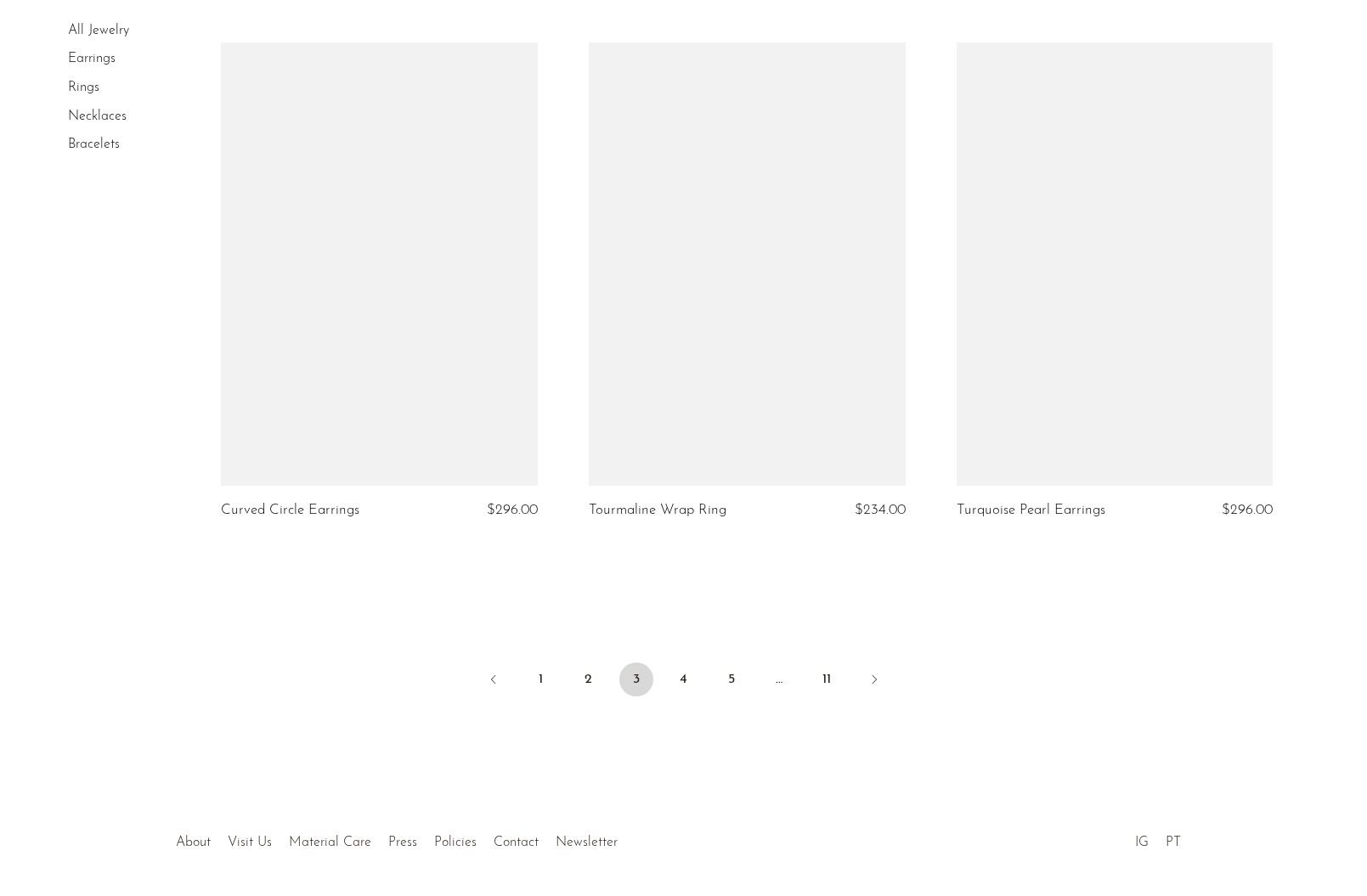
scroll to position [5890, 0]
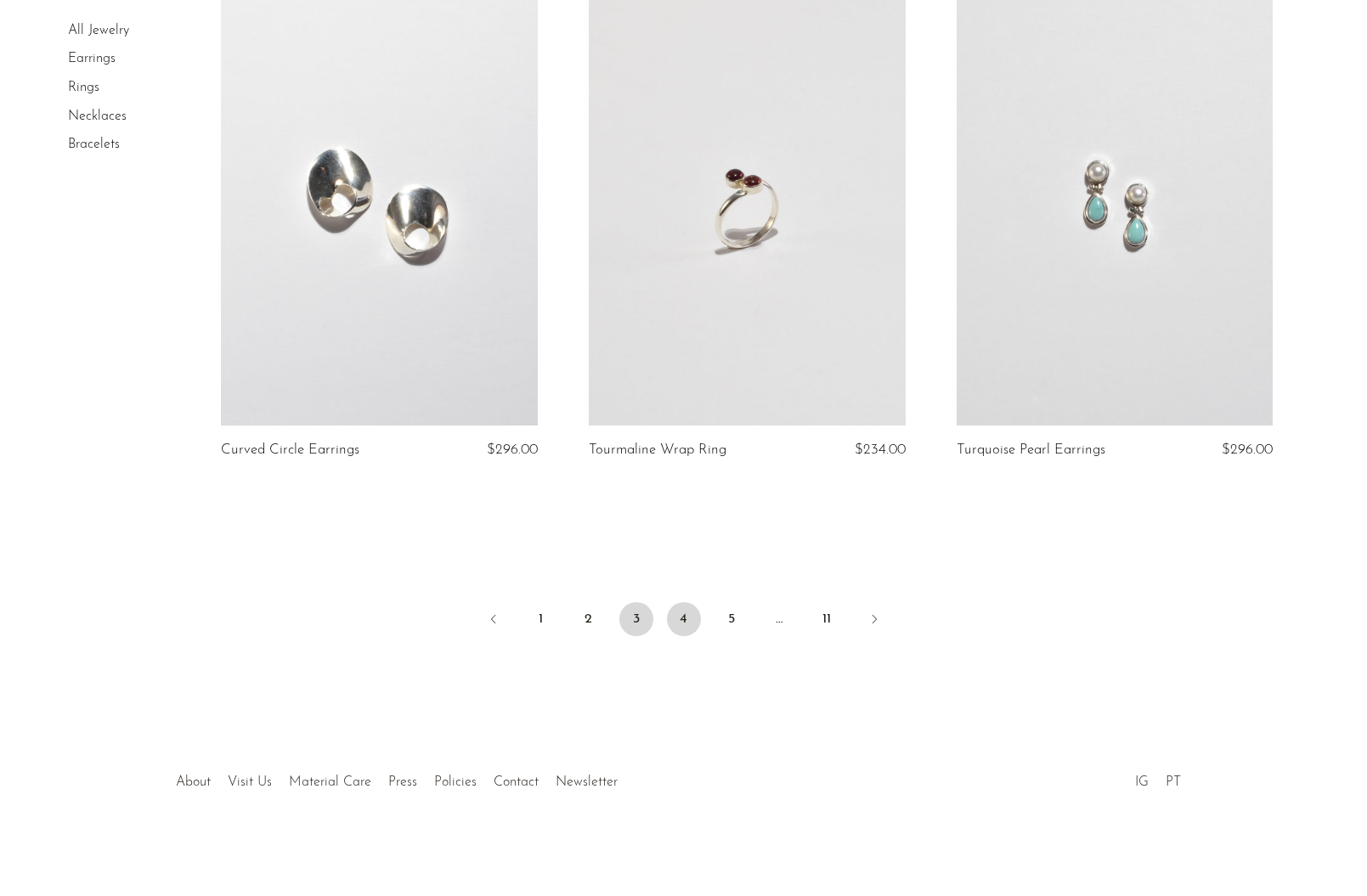
click at [675, 615] on link "4" at bounding box center [684, 619] width 34 height 34
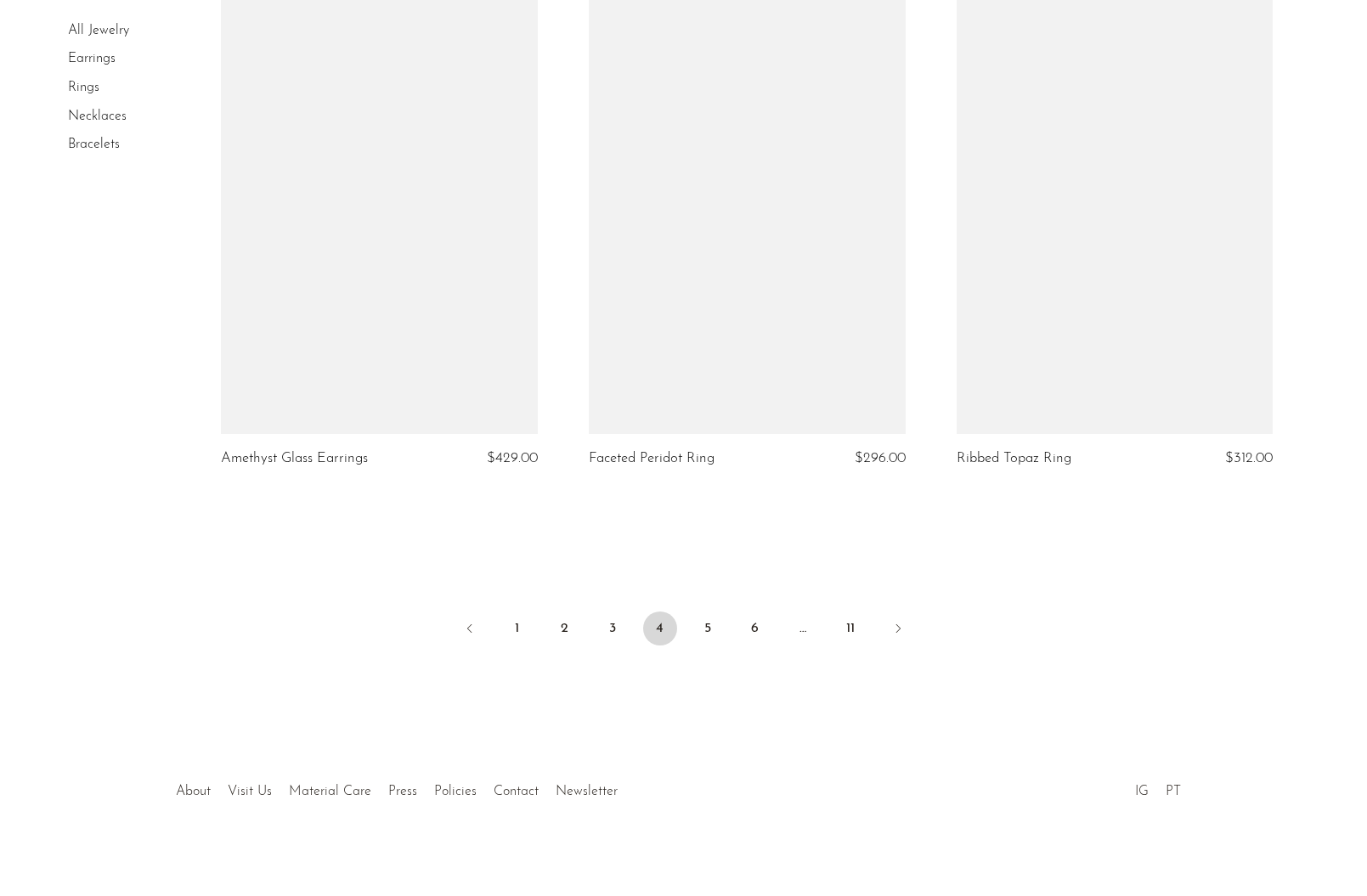
scroll to position [5950, 0]
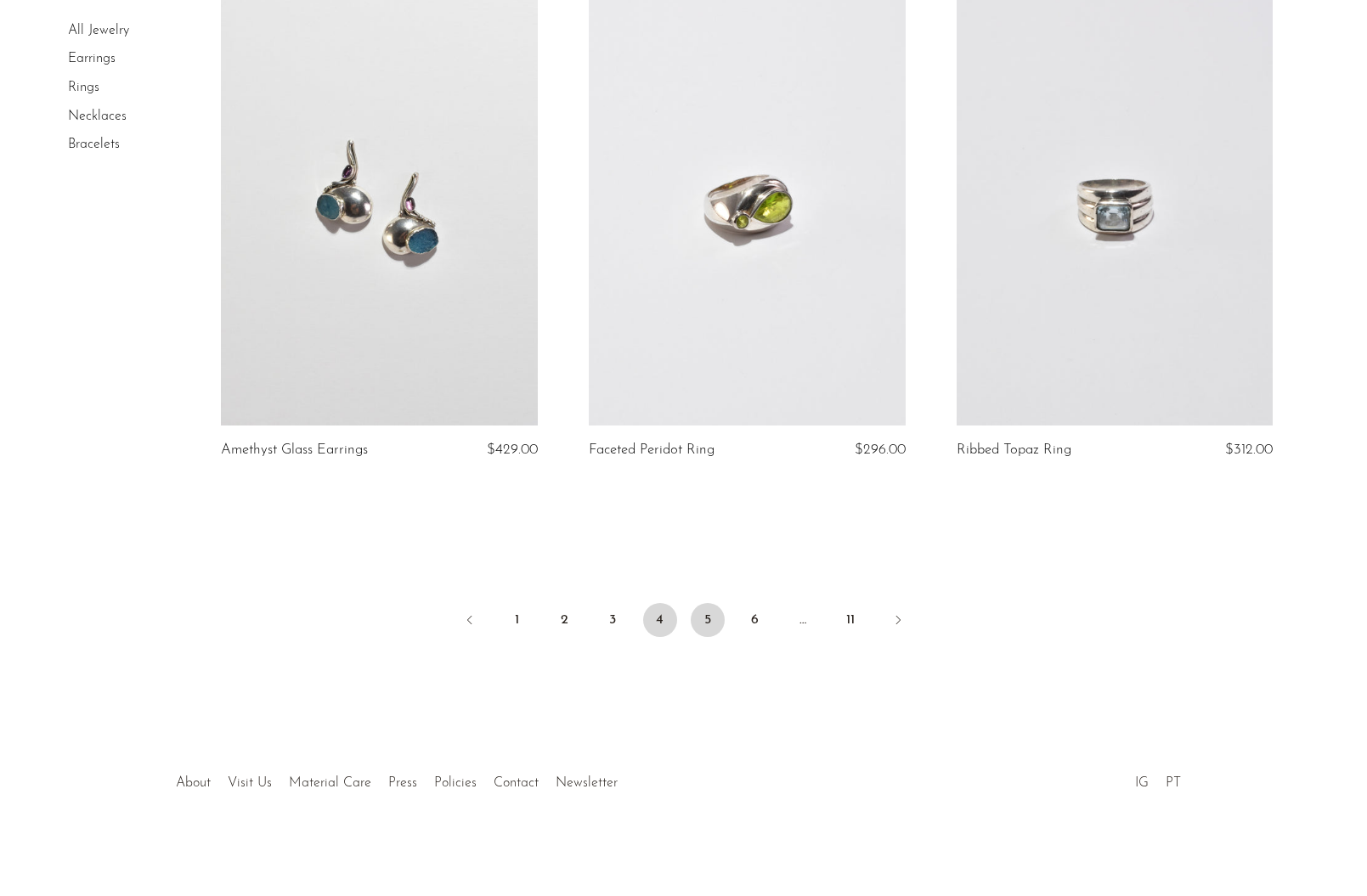
click at [700, 620] on link "5" at bounding box center [708, 620] width 34 height 34
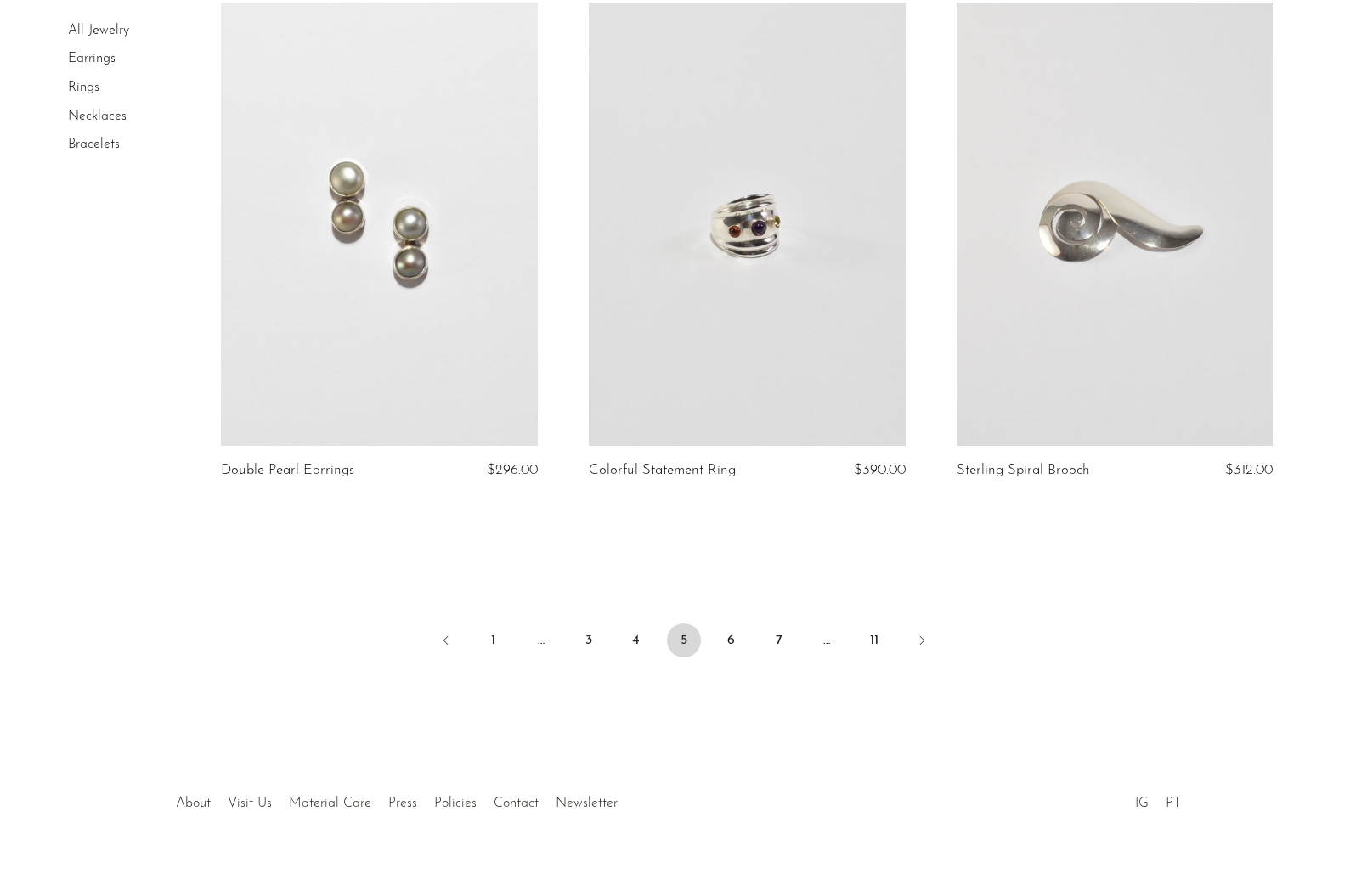
scroll to position [5890, 0]
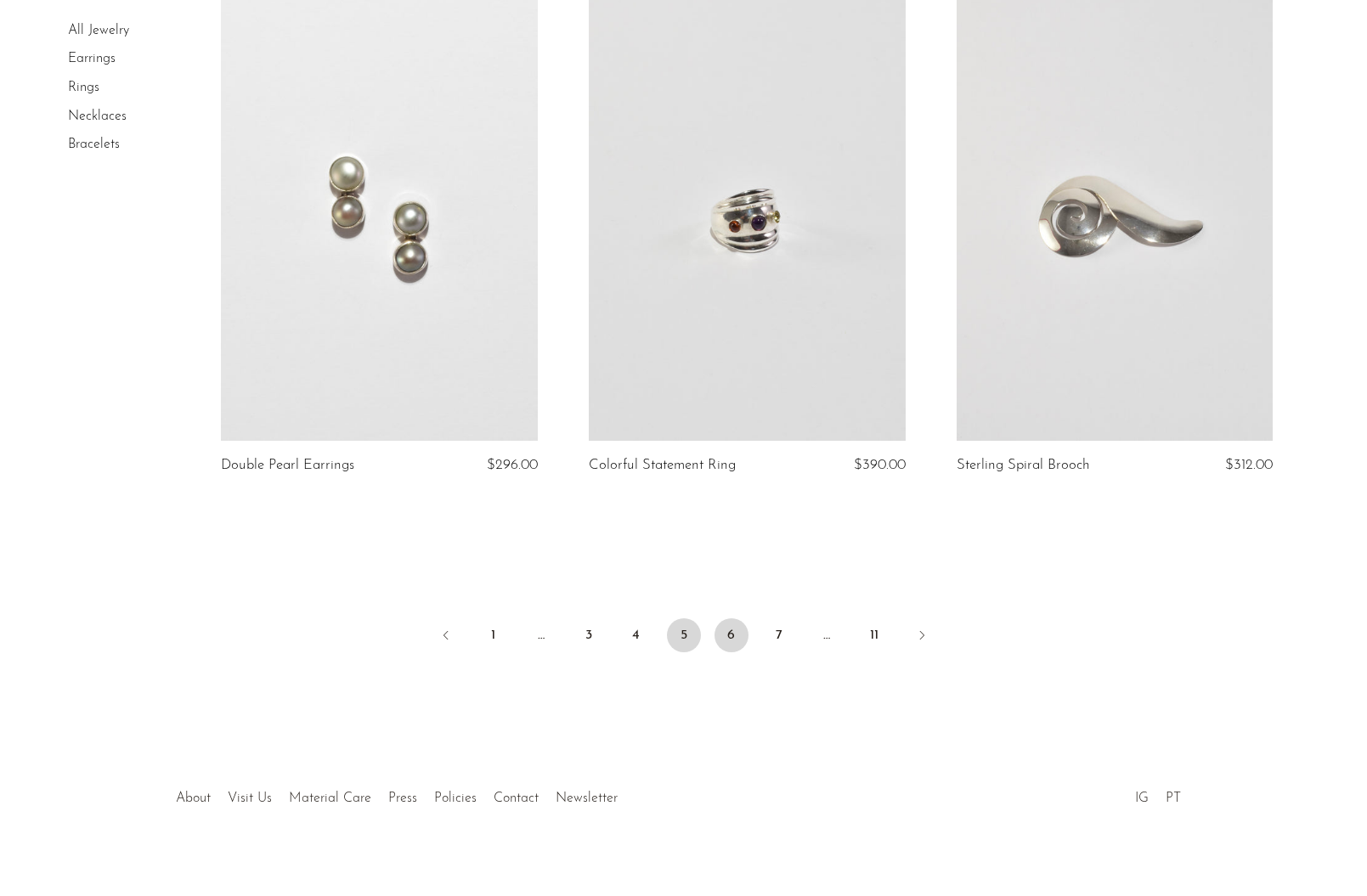
click at [732, 623] on link "6" at bounding box center [731, 635] width 34 height 34
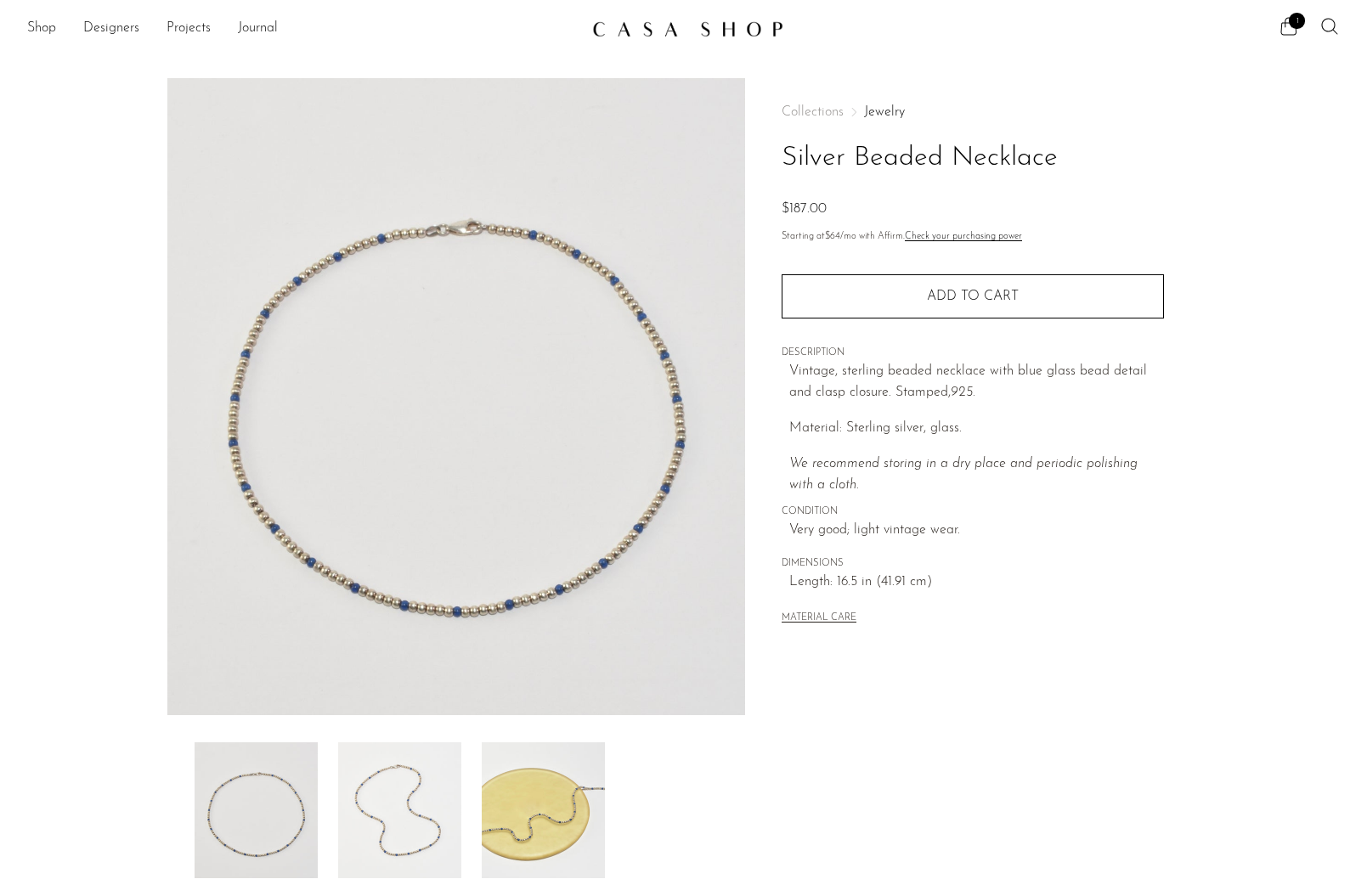
click at [585, 276] on img at bounding box center [456, 397] width 579 height 637
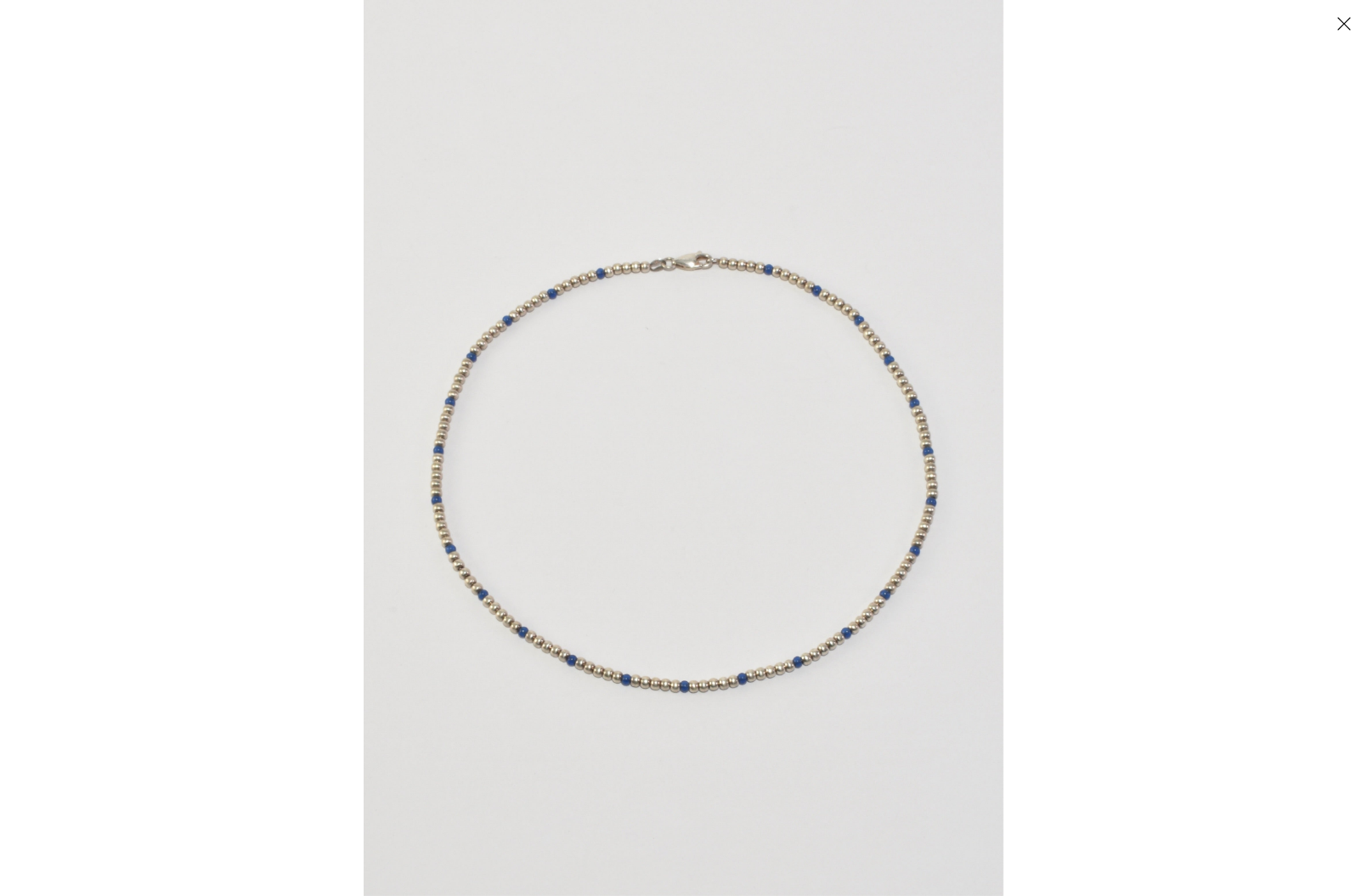
click at [629, 272] on img at bounding box center [683, 448] width 640 height 896
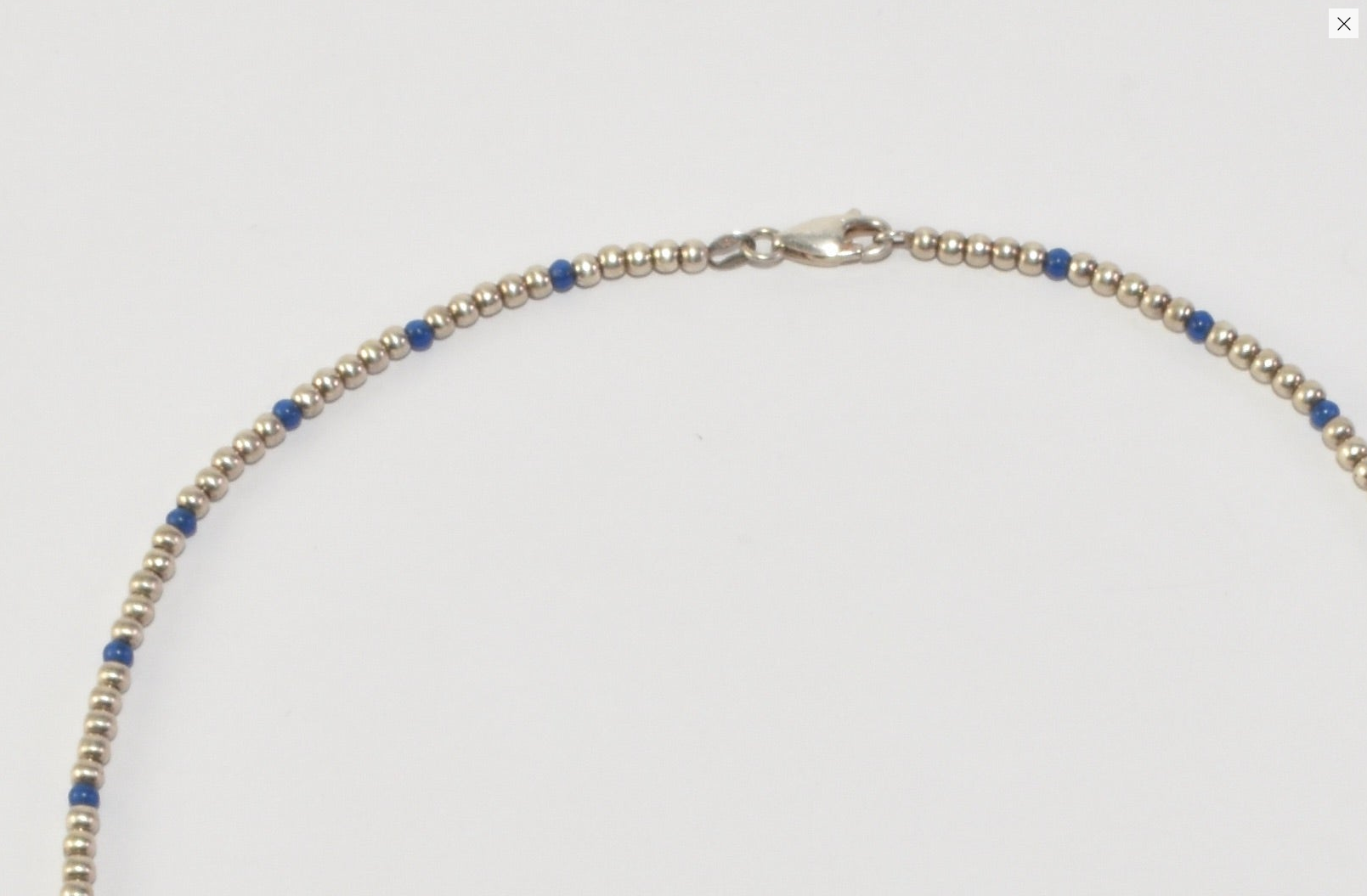
click at [696, 261] on img at bounding box center [807, 790] width 1888 height 2642
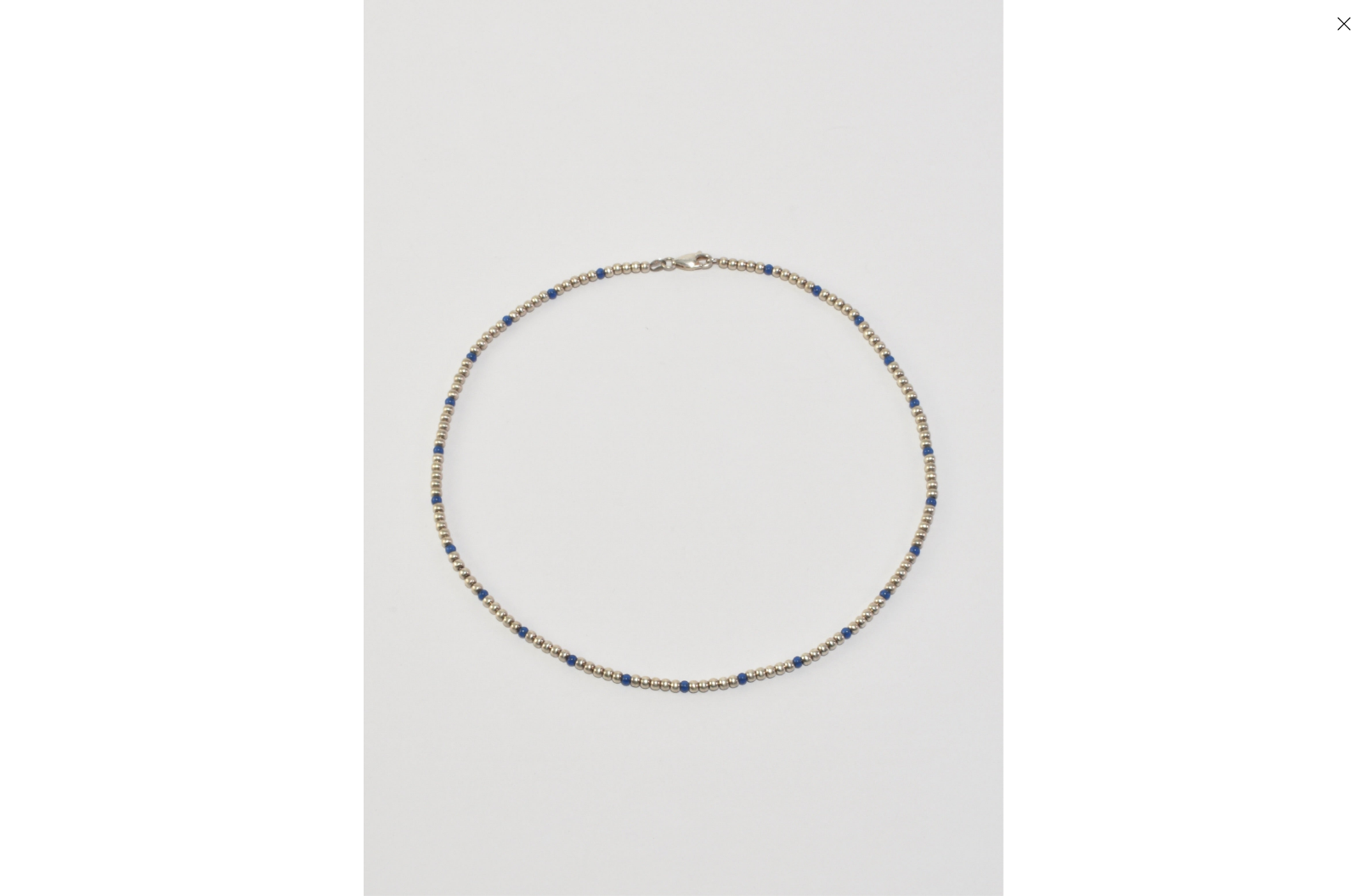
click at [1038, 344] on div at bounding box center [1046, 448] width 1367 height 896
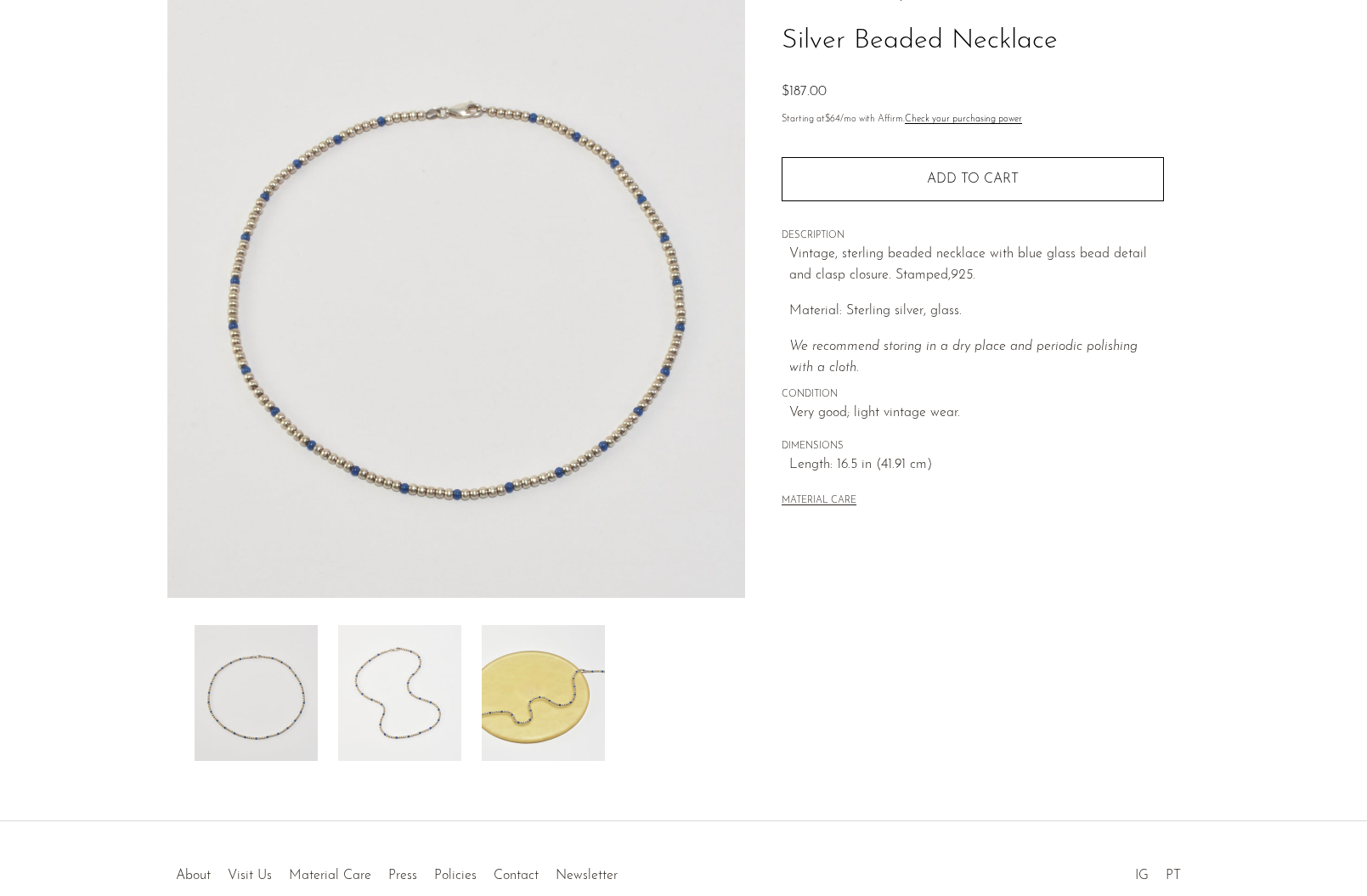
scroll to position [145, 0]
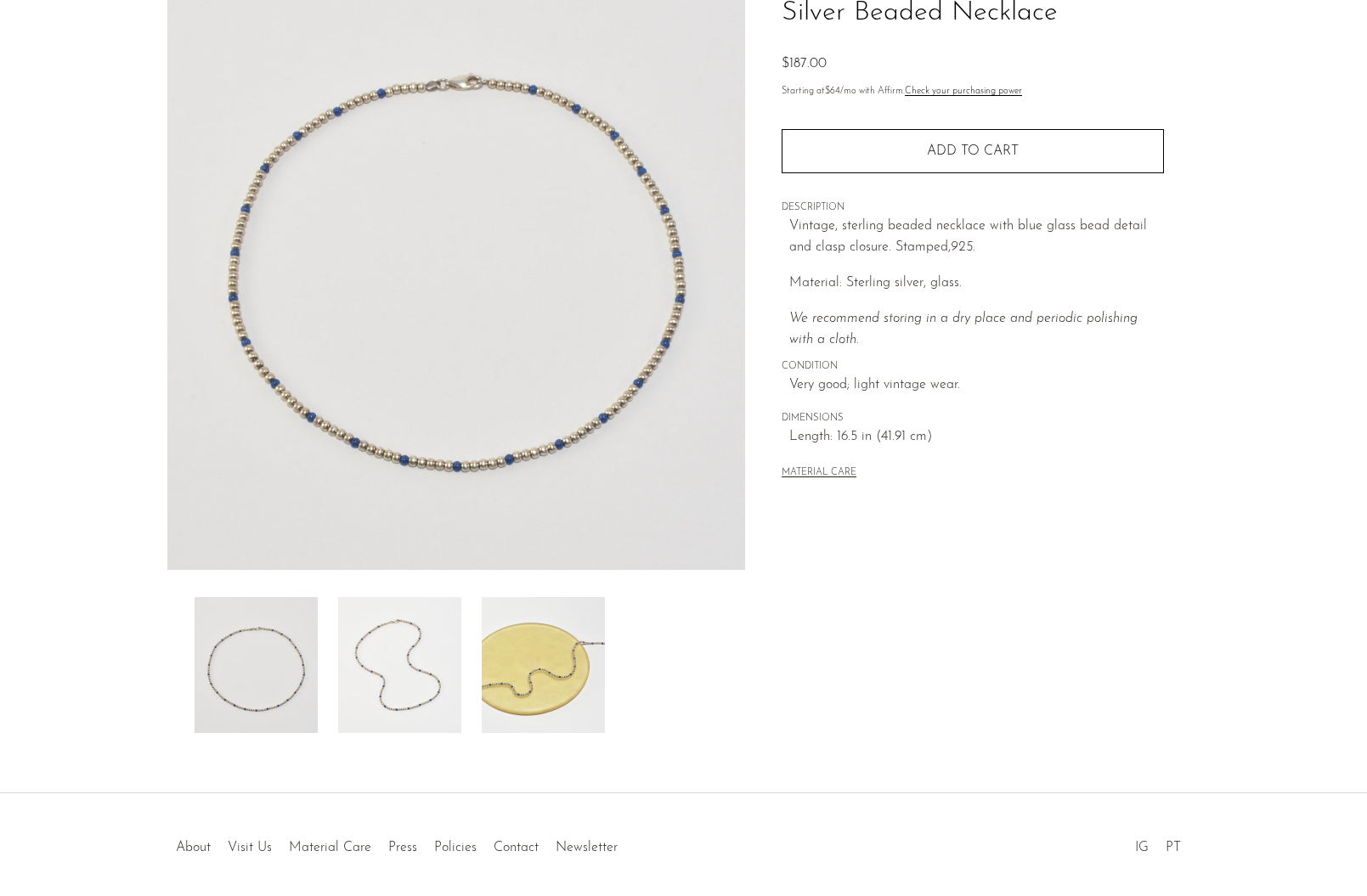
click at [423, 694] on img at bounding box center [400, 665] width 123 height 136
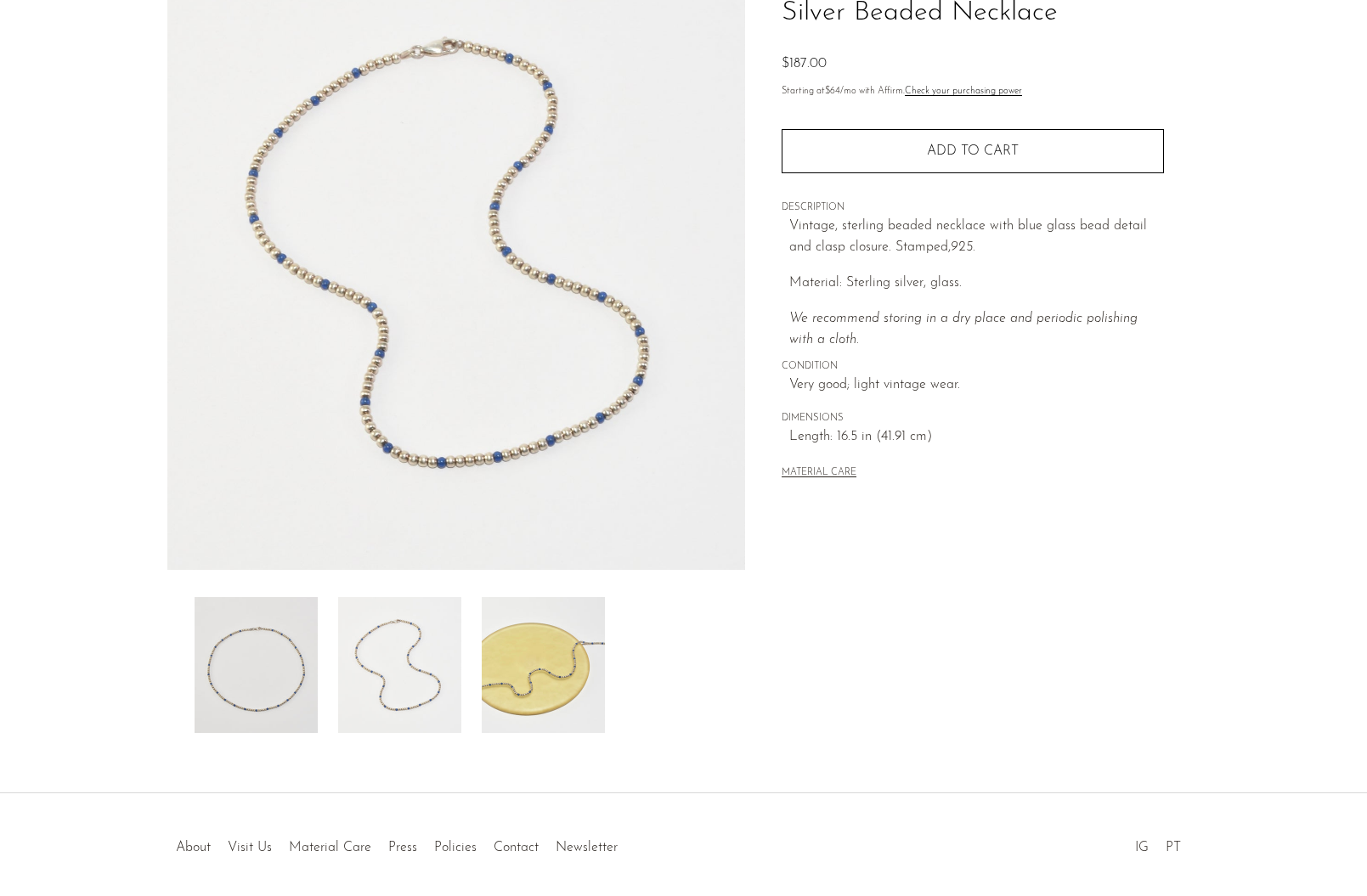
click at [542, 674] on img at bounding box center [544, 665] width 123 height 136
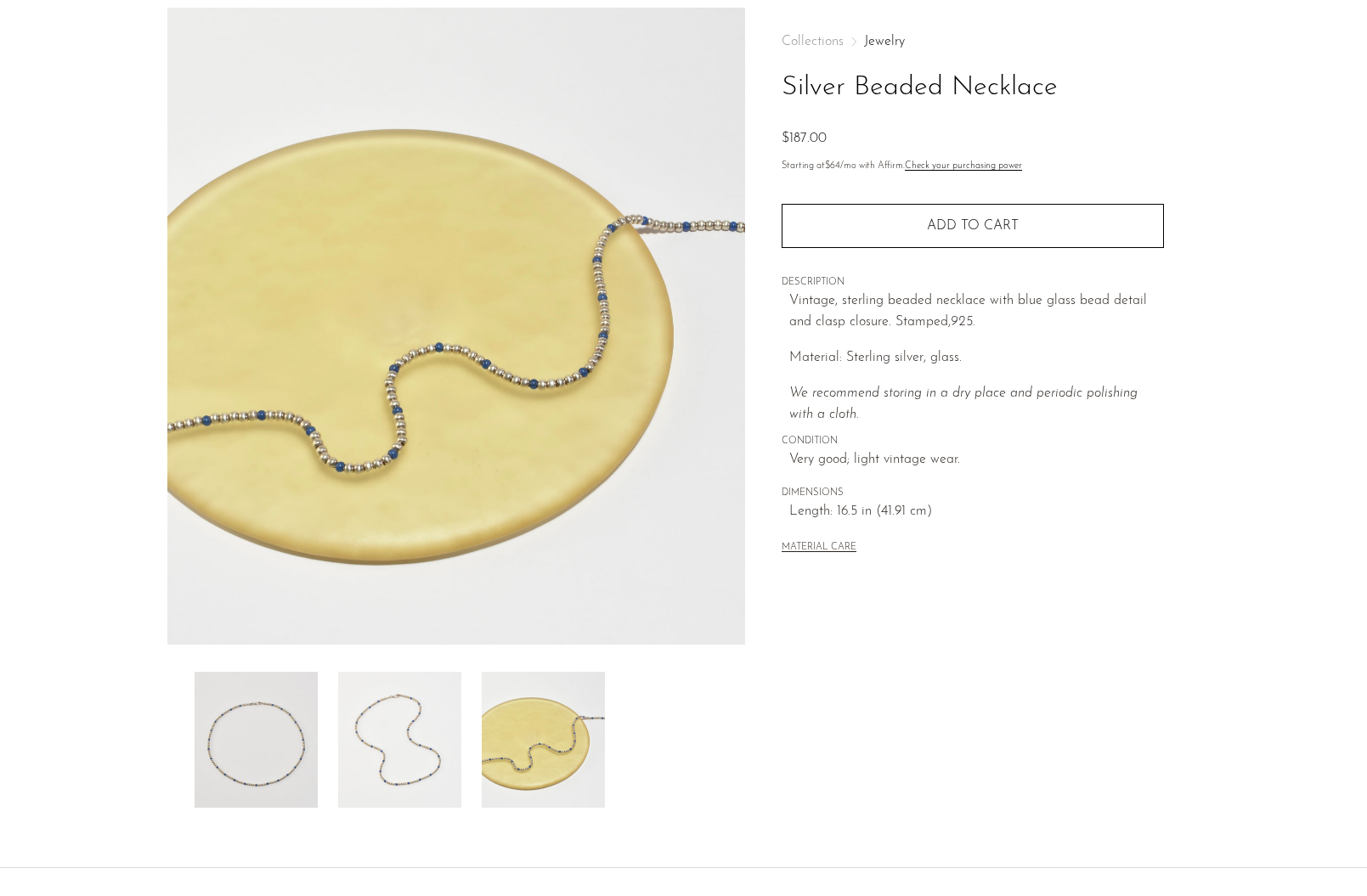
scroll to position [0, 0]
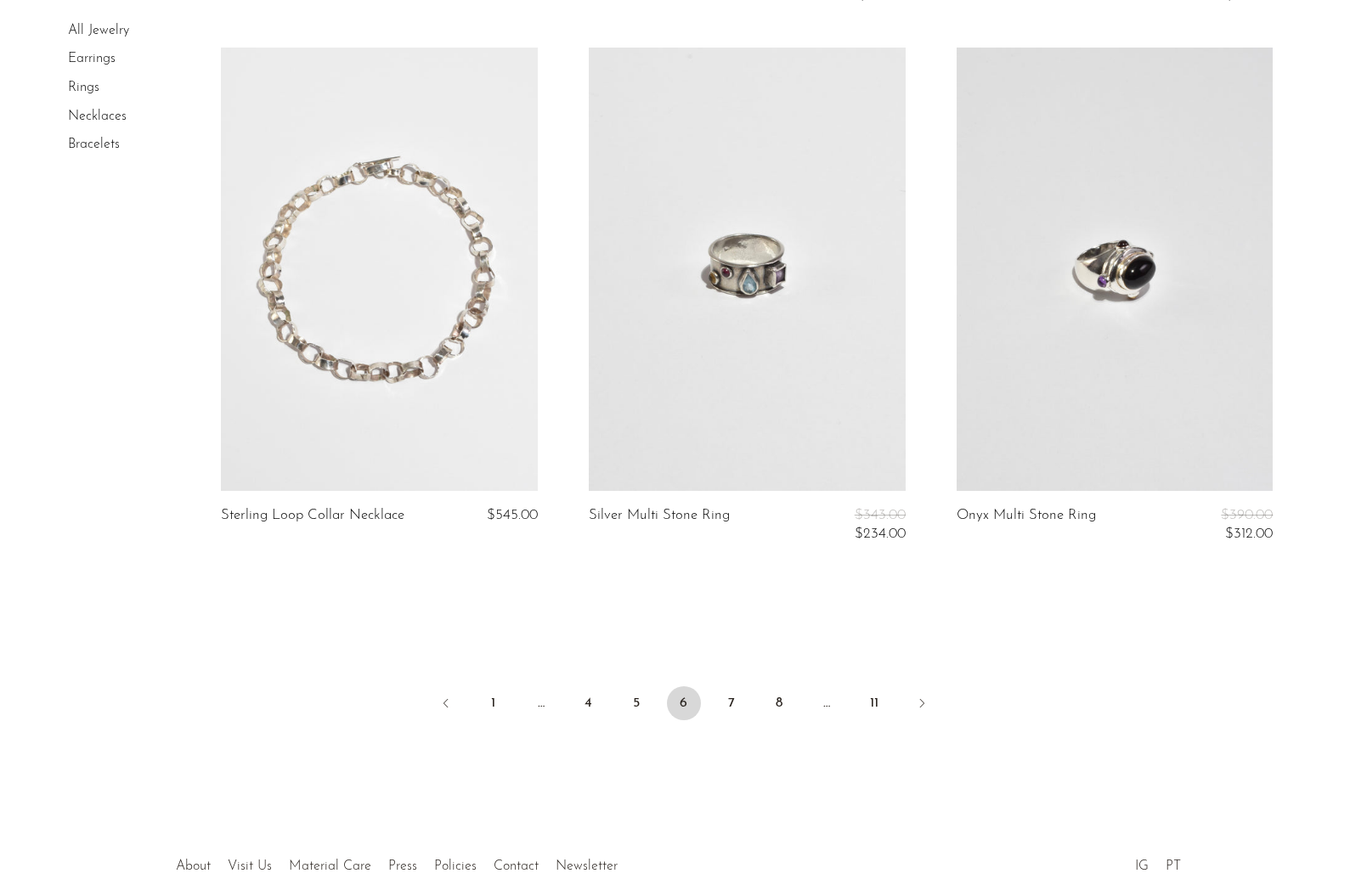
scroll to position [5969, 0]
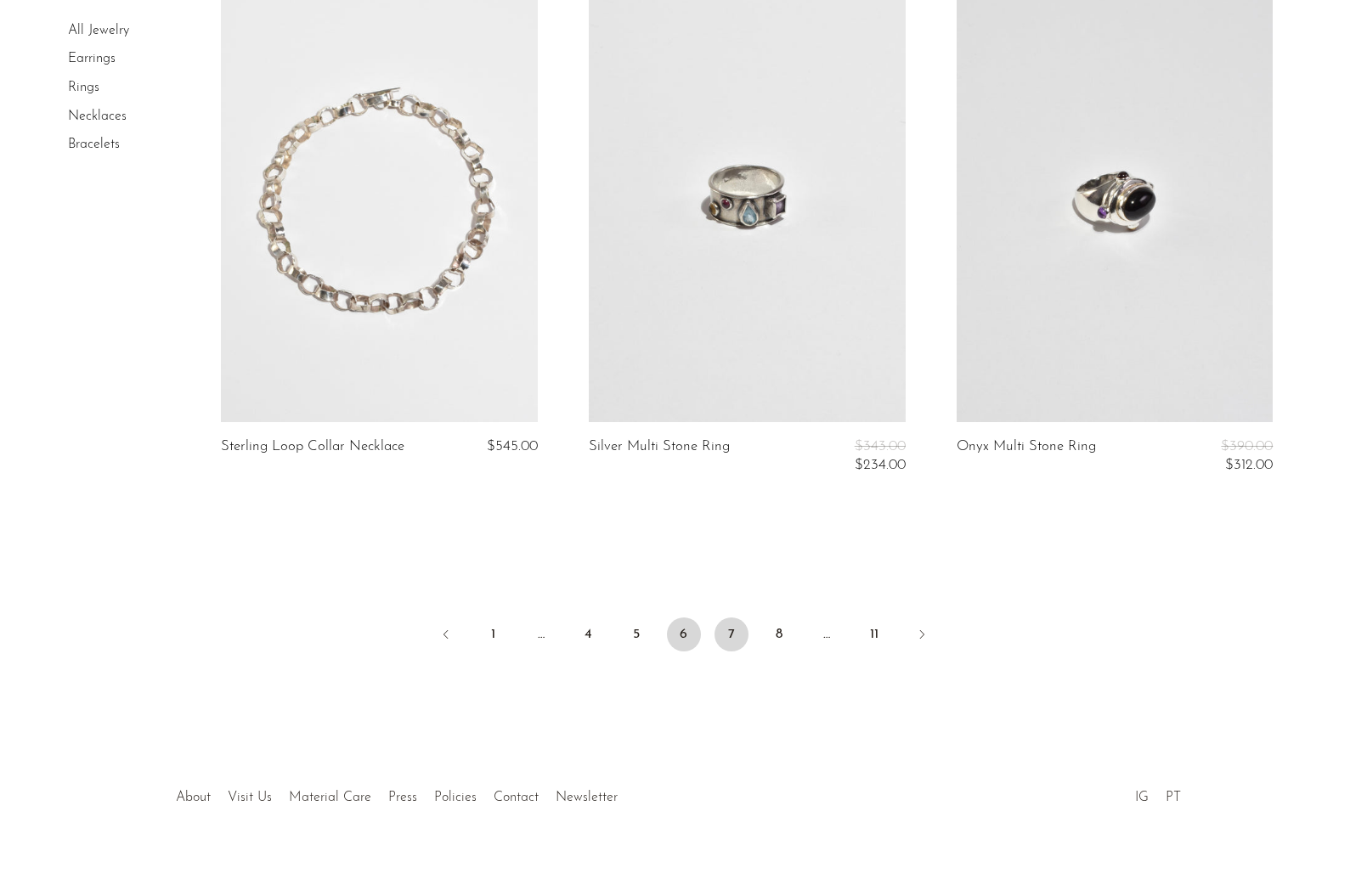
click at [734, 630] on link "7" at bounding box center [731, 635] width 34 height 34
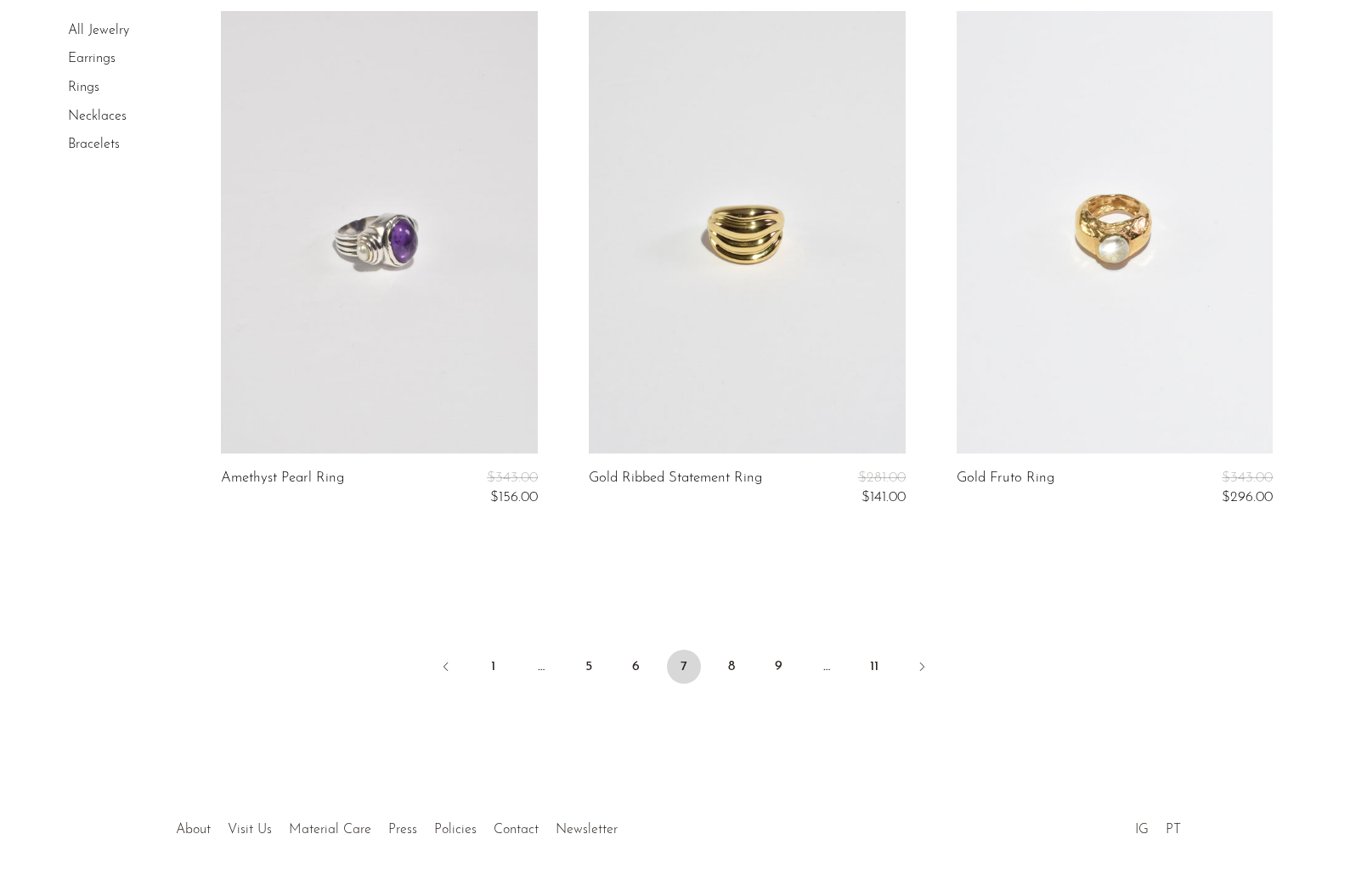
scroll to position [6103, 0]
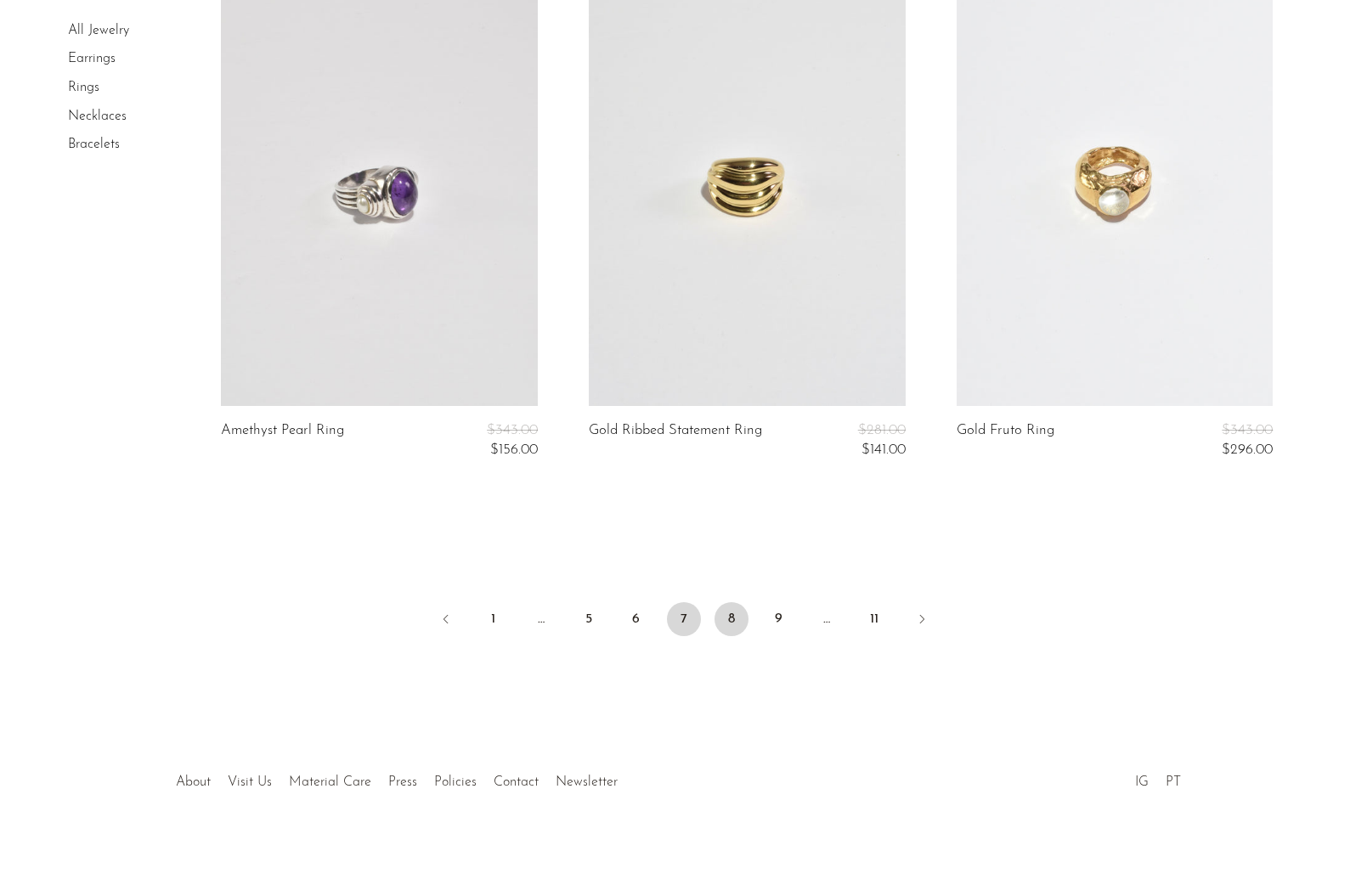
click at [728, 626] on link "8" at bounding box center [731, 619] width 34 height 34
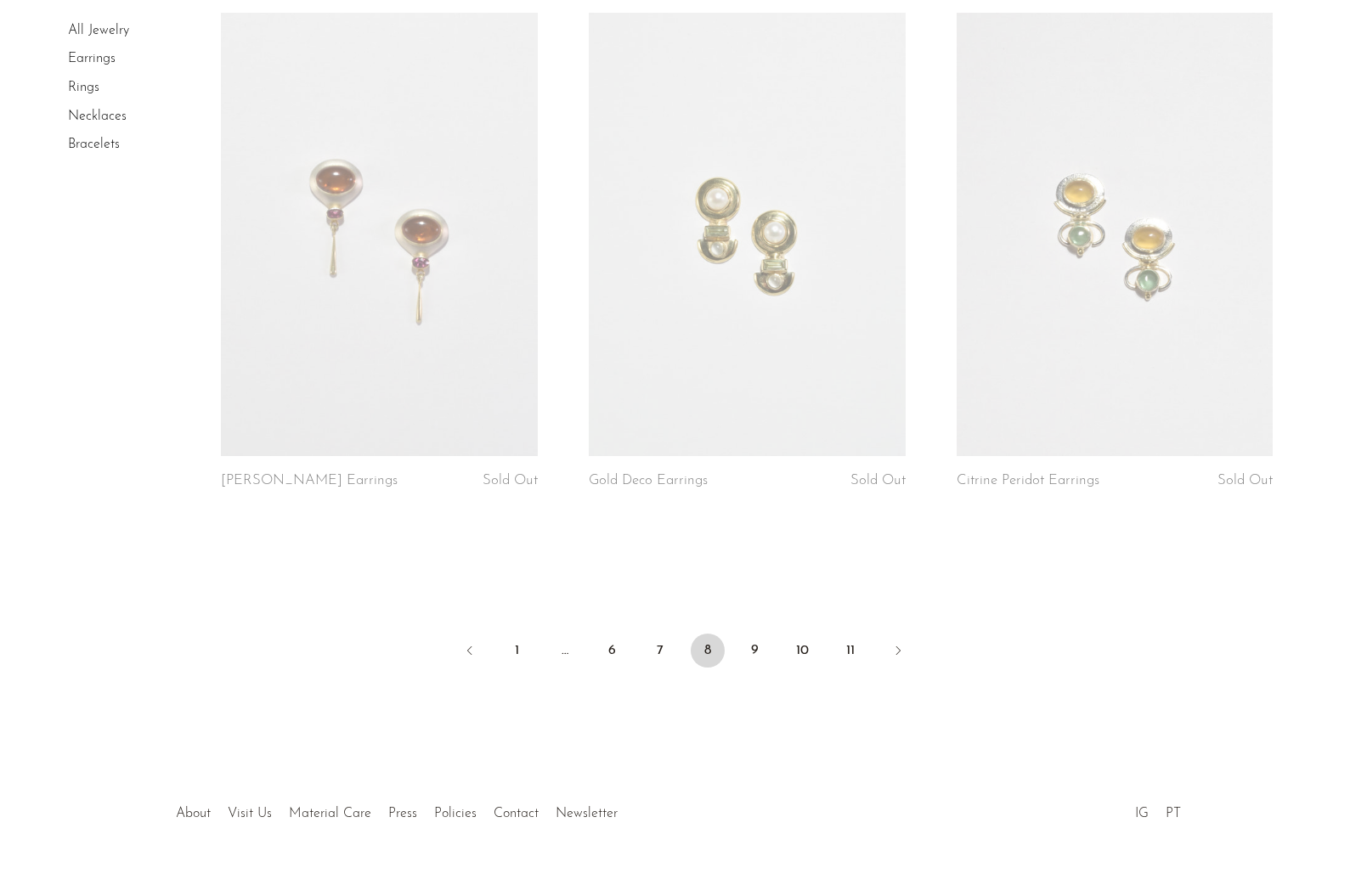
scroll to position [5612, 0]
